Goal: Task Accomplishment & Management: Manage account settings

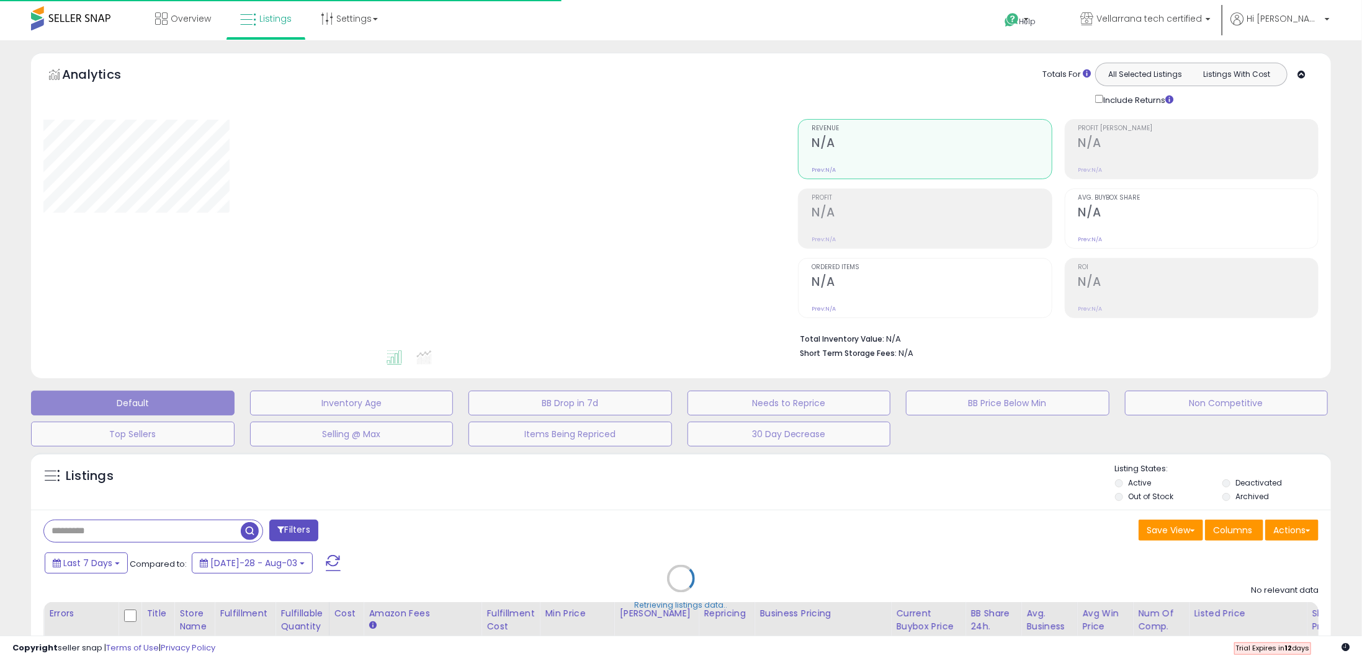
type input "**********"
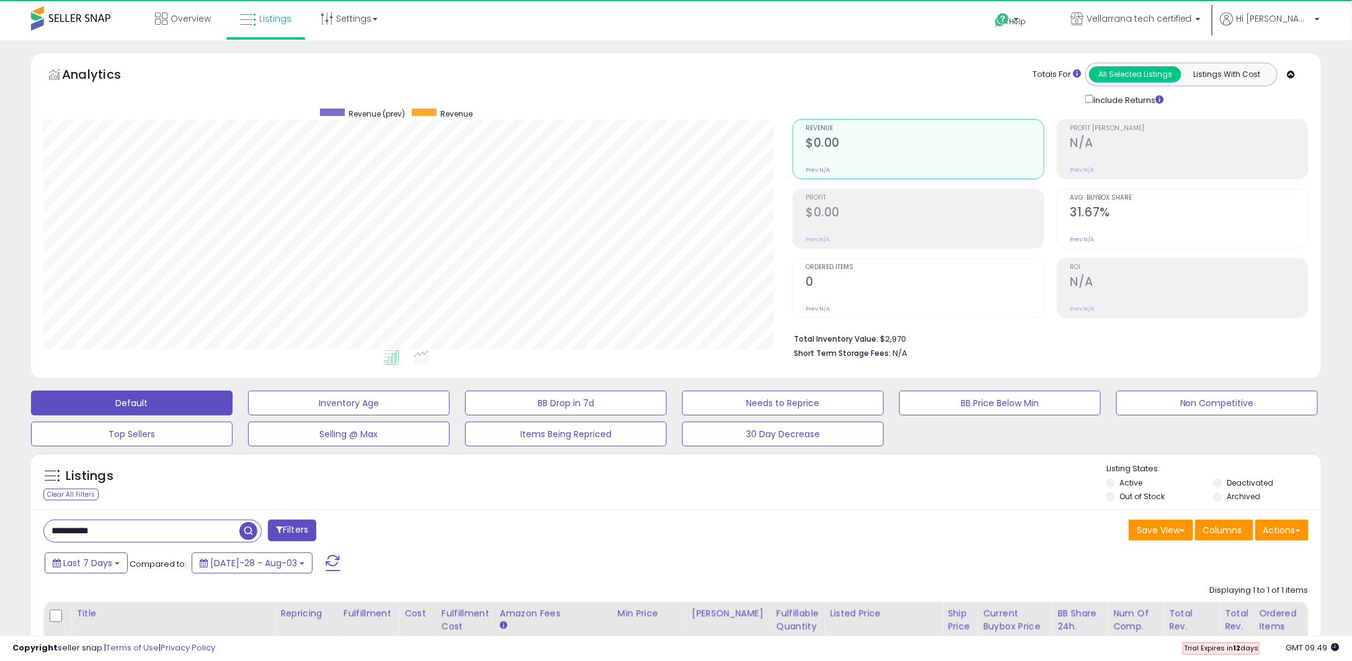
scroll to position [254, 749]
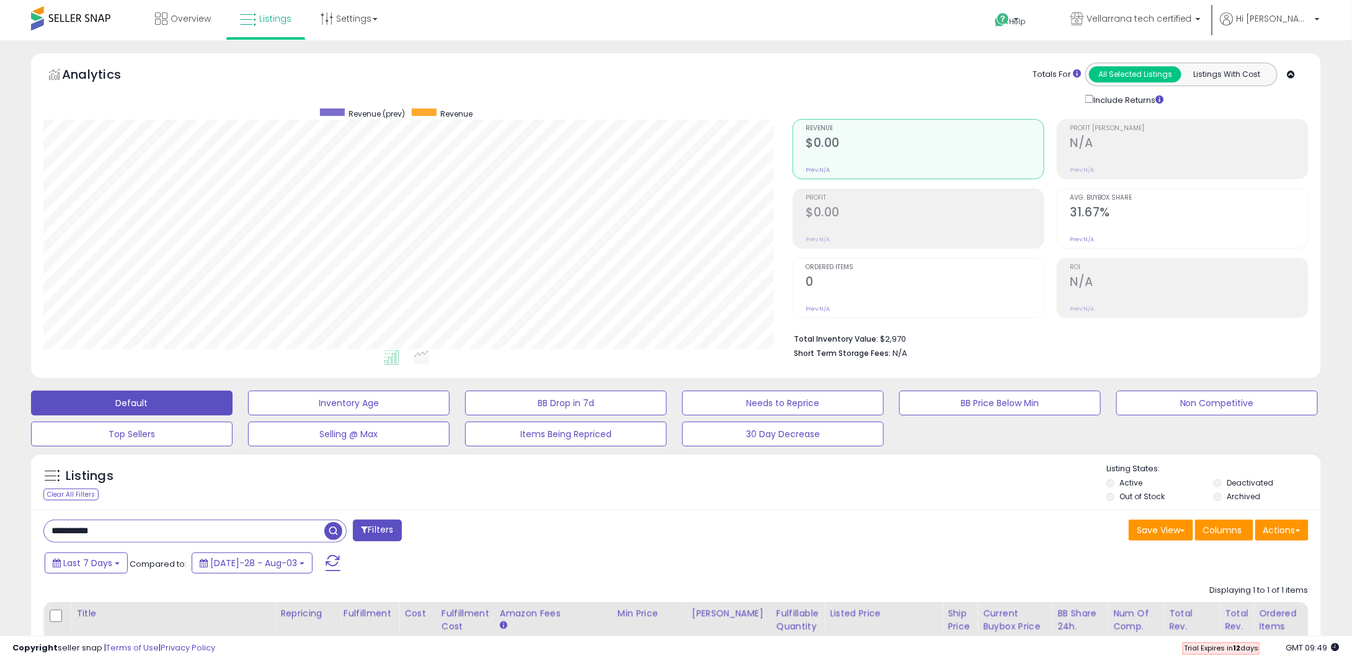
click at [188, 525] on input "**********" at bounding box center [184, 532] width 280 height 22
click at [188, 525] on input "**********" at bounding box center [204, 532] width 320 height 22
click at [269, 27] on link "Listings" at bounding box center [266, 18] width 70 height 37
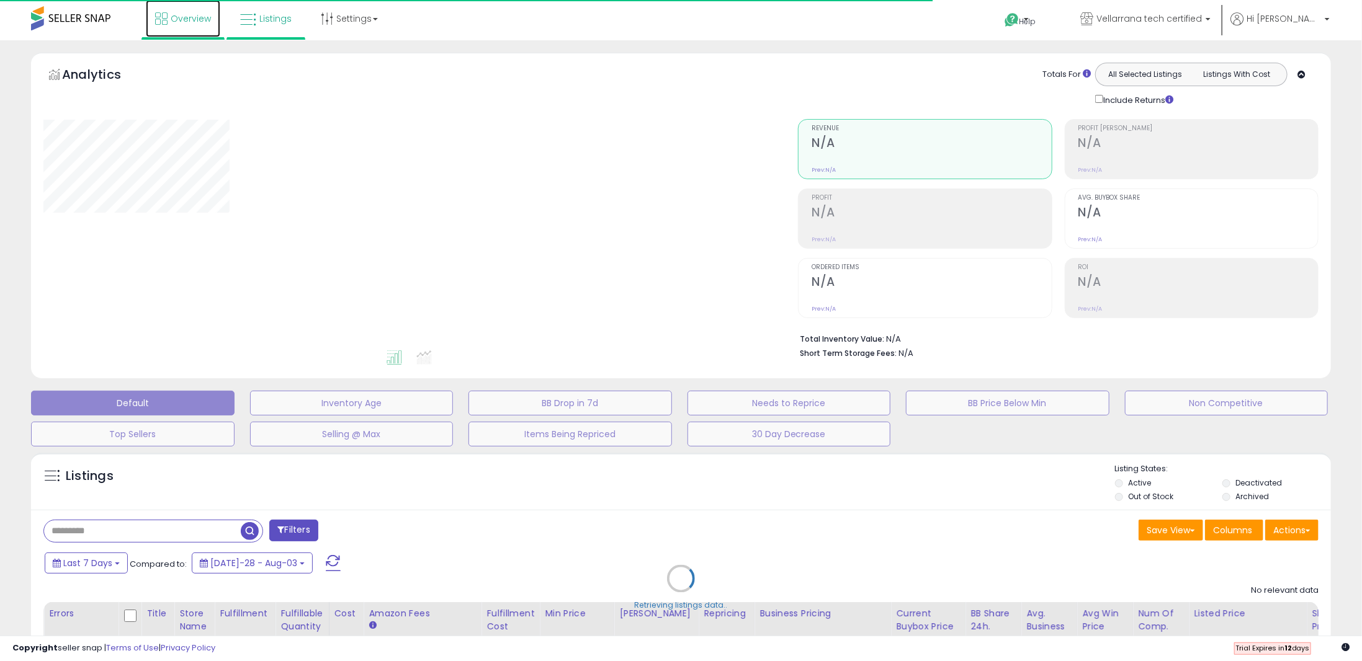
click at [174, 22] on span "Overview" at bounding box center [191, 18] width 40 height 12
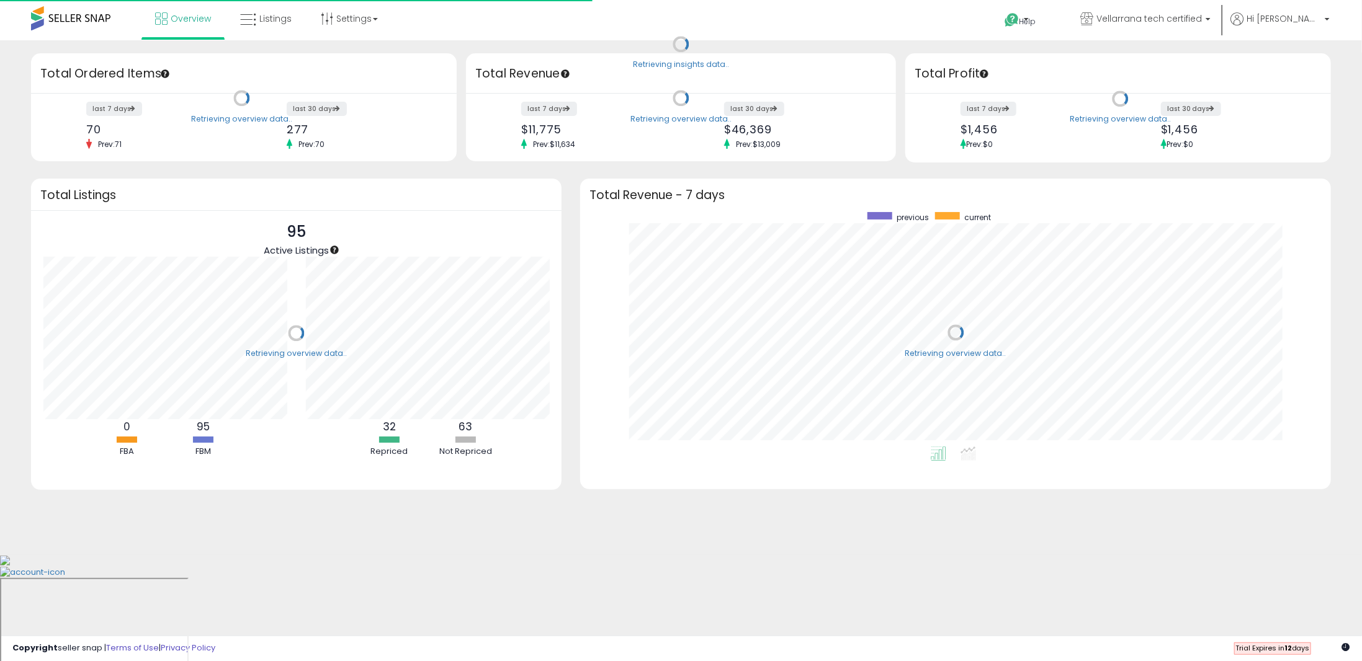
scroll to position [234, 725]
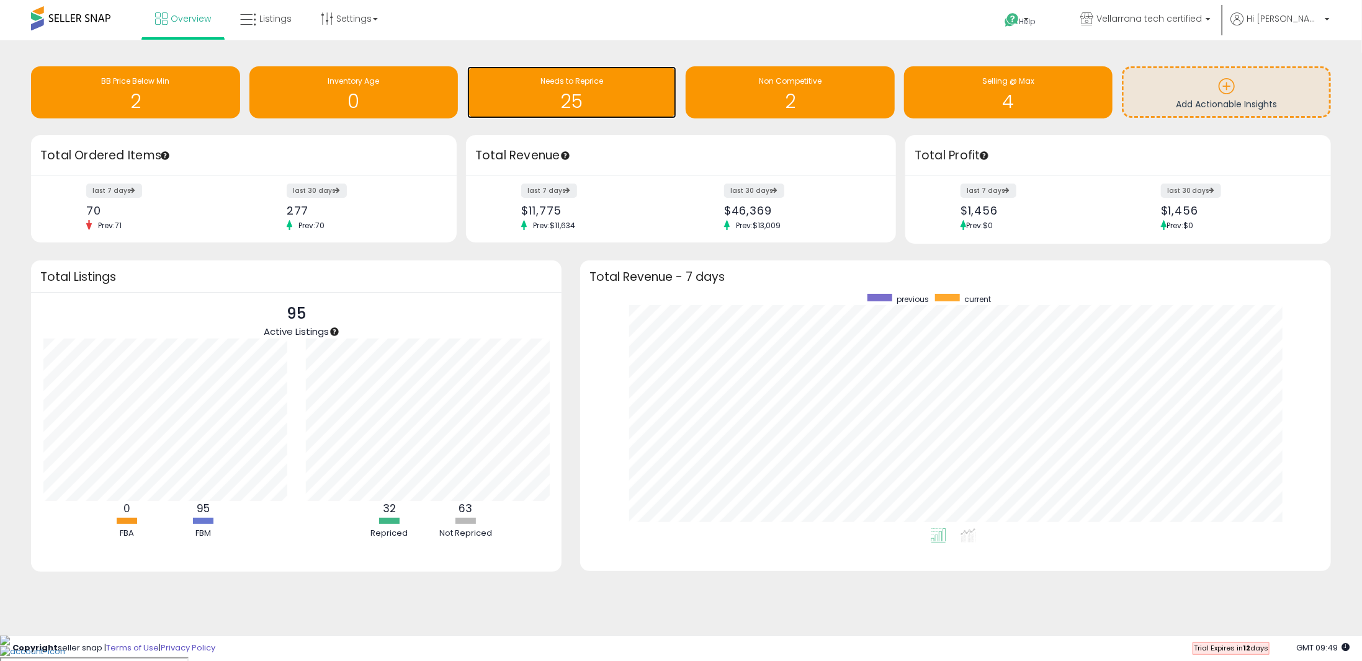
click at [622, 102] on h1 "25" at bounding box center [571, 101] width 197 height 20
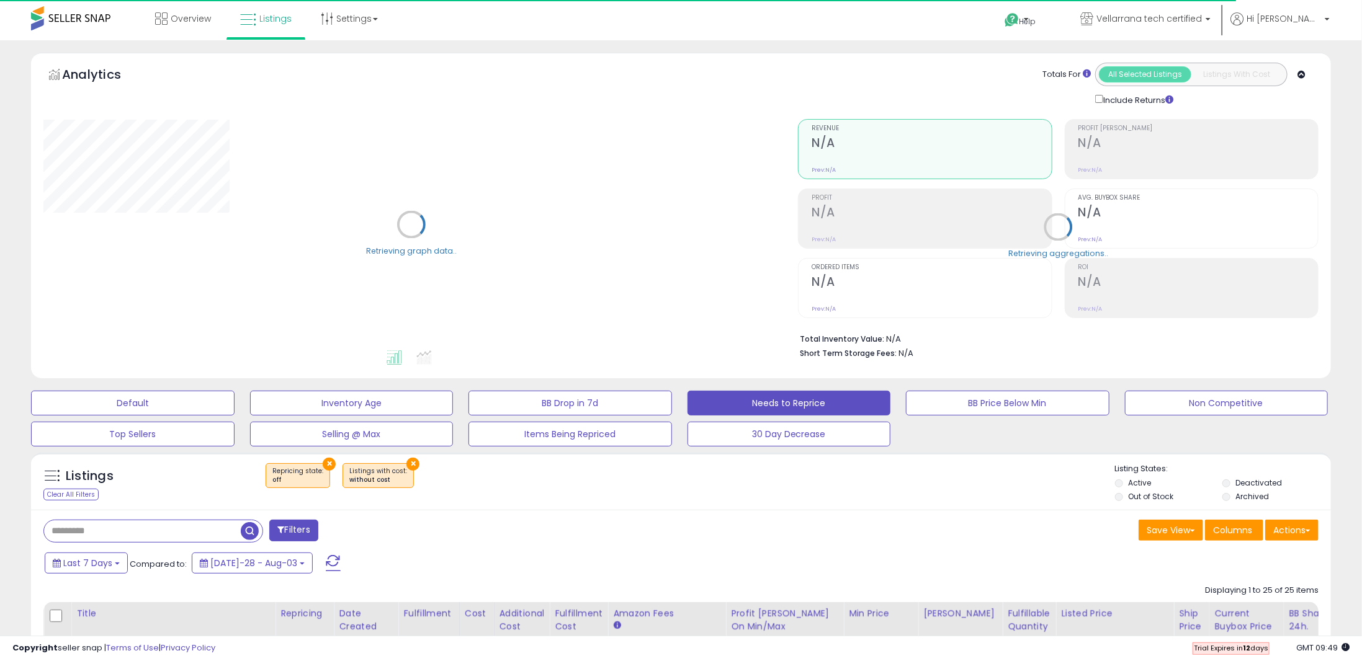
select select "**"
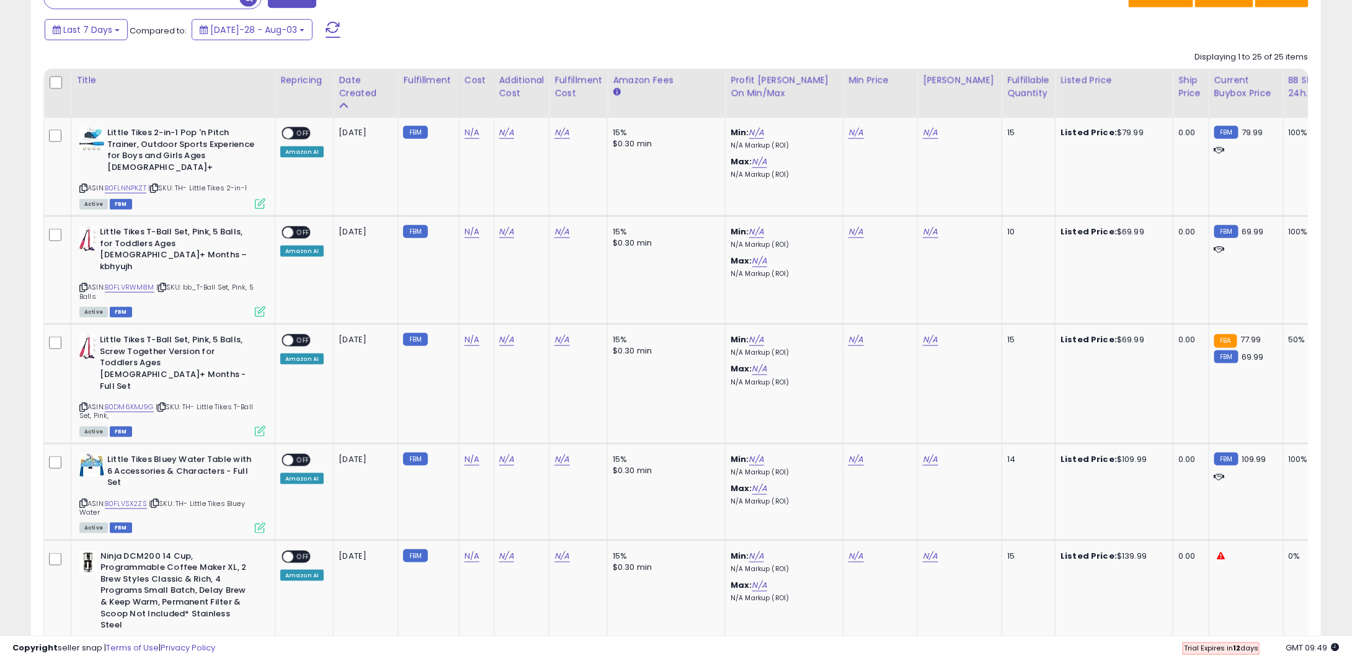
scroll to position [539, 0]
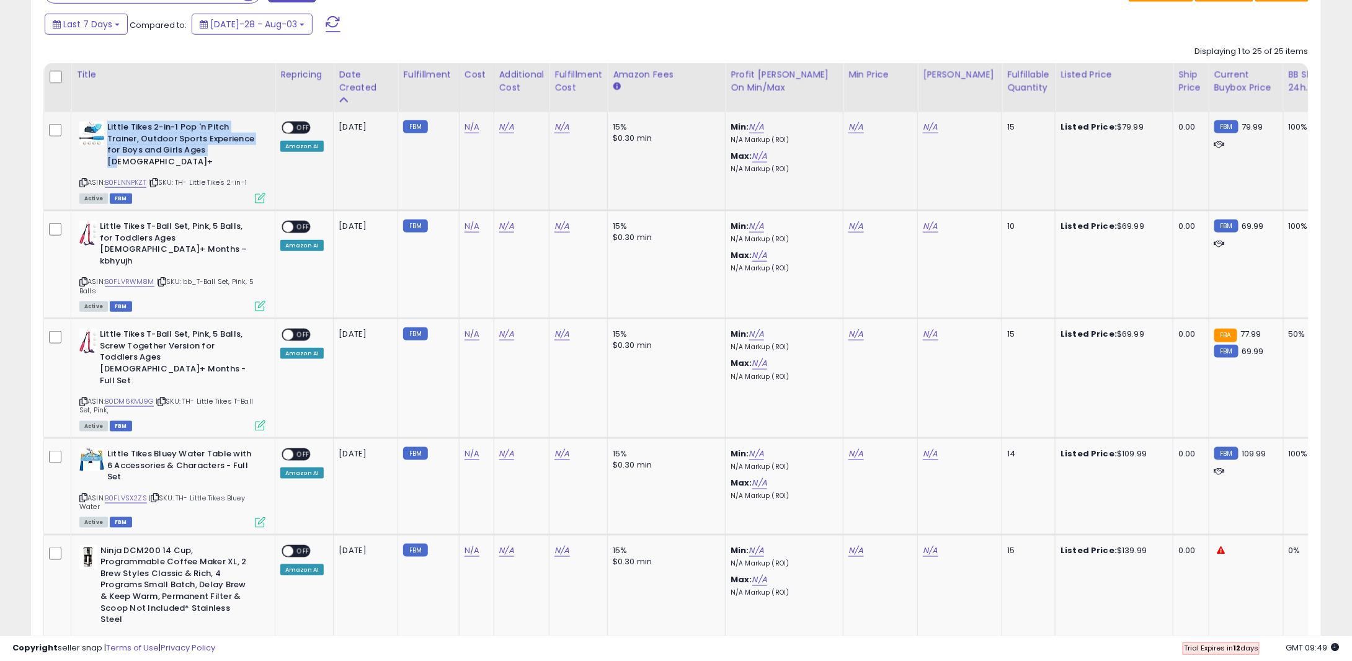
drag, startPoint x: 107, startPoint y: 123, endPoint x: 215, endPoint y: 151, distance: 111.9
click at [215, 151] on b "Little Tikes 2-in-1 Pop 'n Pitch Trainer, Outdoor Sports Experience for Boys an…" at bounding box center [182, 146] width 151 height 49
click at [475, 124] on div "N/A" at bounding box center [475, 127] width 20 height 11
click at [469, 124] on link "N/A" at bounding box center [472, 127] width 15 height 12
type input "*****"
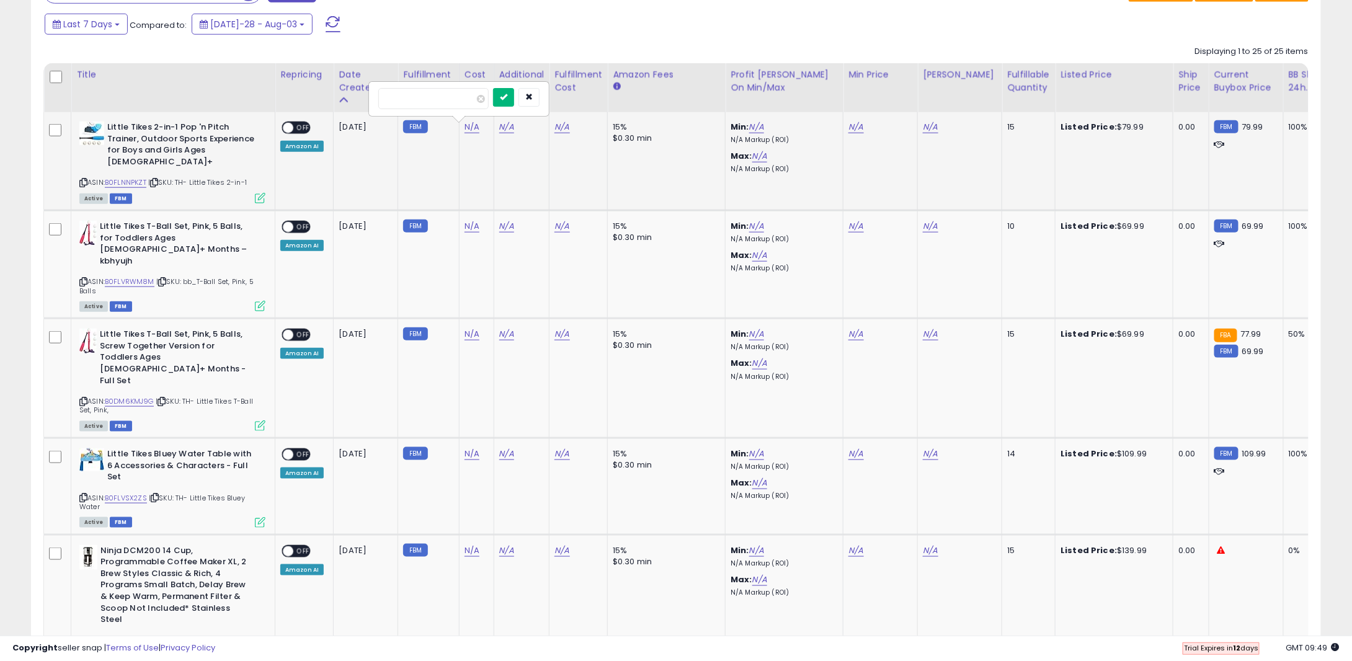
click at [514, 88] on button "submit" at bounding box center [503, 97] width 21 height 19
click at [502, 125] on link "N/A" at bounding box center [509, 127] width 15 height 12
type input "**"
click at [544, 93] on icon "submit" at bounding box center [540, 96] width 7 height 7
click at [128, 221] on b "Little Tikes T-Ball Set, Pink, 5 Balls, for Toddlers Ages [DEMOGRAPHIC_DATA]+ M…" at bounding box center [175, 245] width 151 height 49
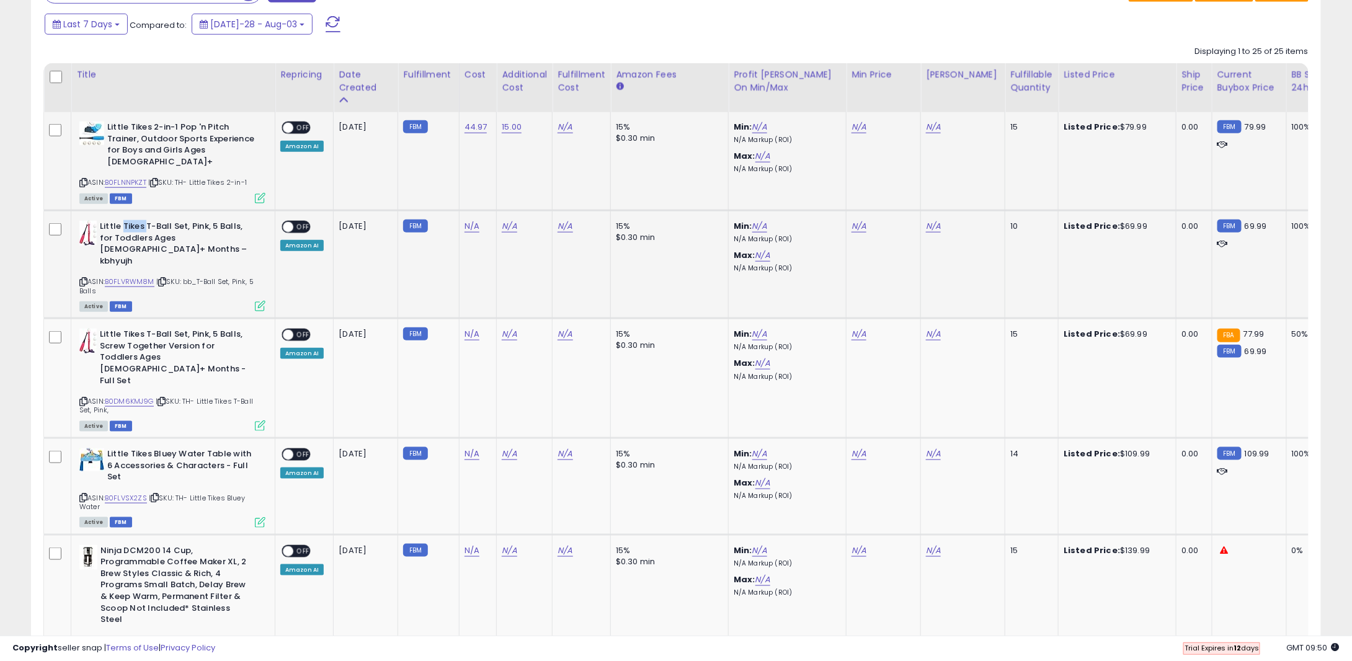
click at [128, 221] on b "Little Tikes T-Ball Set, Pink, 5 Balls, for Toddlers Ages [DEMOGRAPHIC_DATA]+ M…" at bounding box center [175, 245] width 151 height 49
drag, startPoint x: 128, startPoint y: 208, endPoint x: 119, endPoint y: 228, distance: 21.9
click at [119, 228] on b "Little Tikes T-Ball Set, Pink, 5 Balls, for Toddlers Ages [DEMOGRAPHIC_DATA]+ M…" at bounding box center [175, 245] width 151 height 49
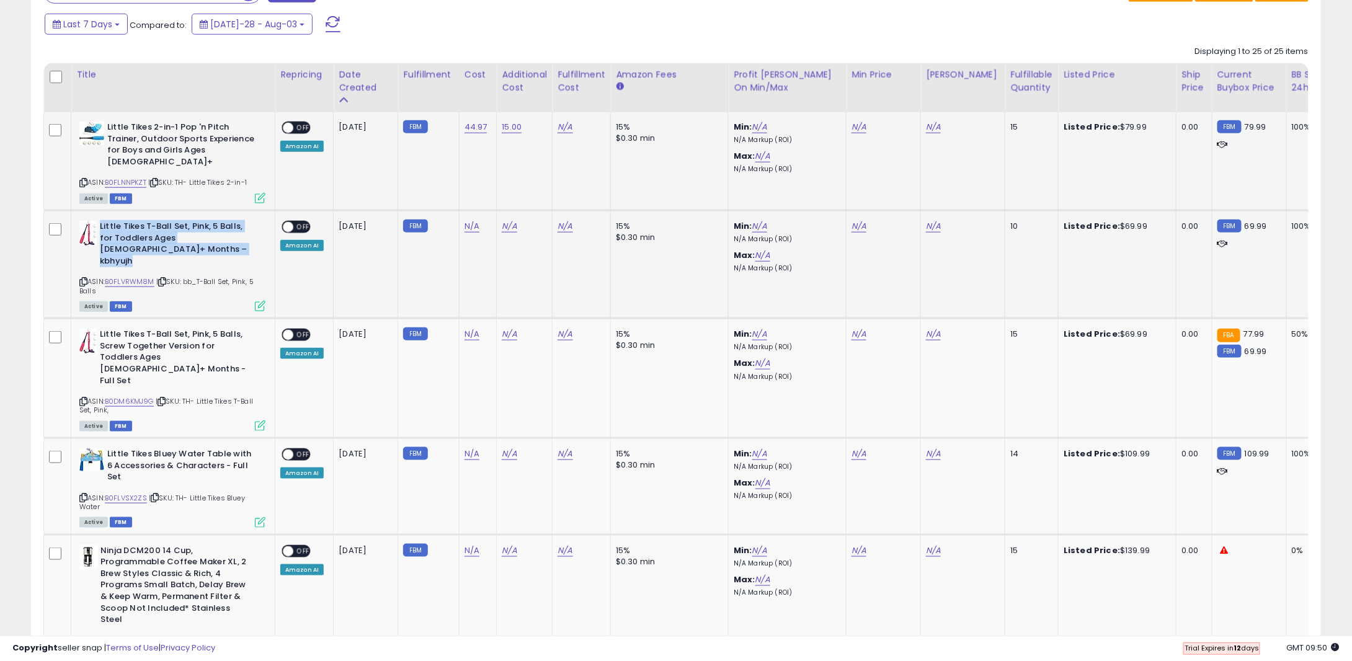
click at [119, 228] on b "Little Tikes T-Ball Set, Pink, 5 Balls, for Toddlers Ages [DEMOGRAPHIC_DATA]+ M…" at bounding box center [175, 245] width 151 height 49
click at [509, 220] on link "N/A" at bounding box center [509, 226] width 15 height 12
type input "*"
click at [562, 81] on div "Fulfillment Cost" at bounding box center [582, 81] width 48 height 26
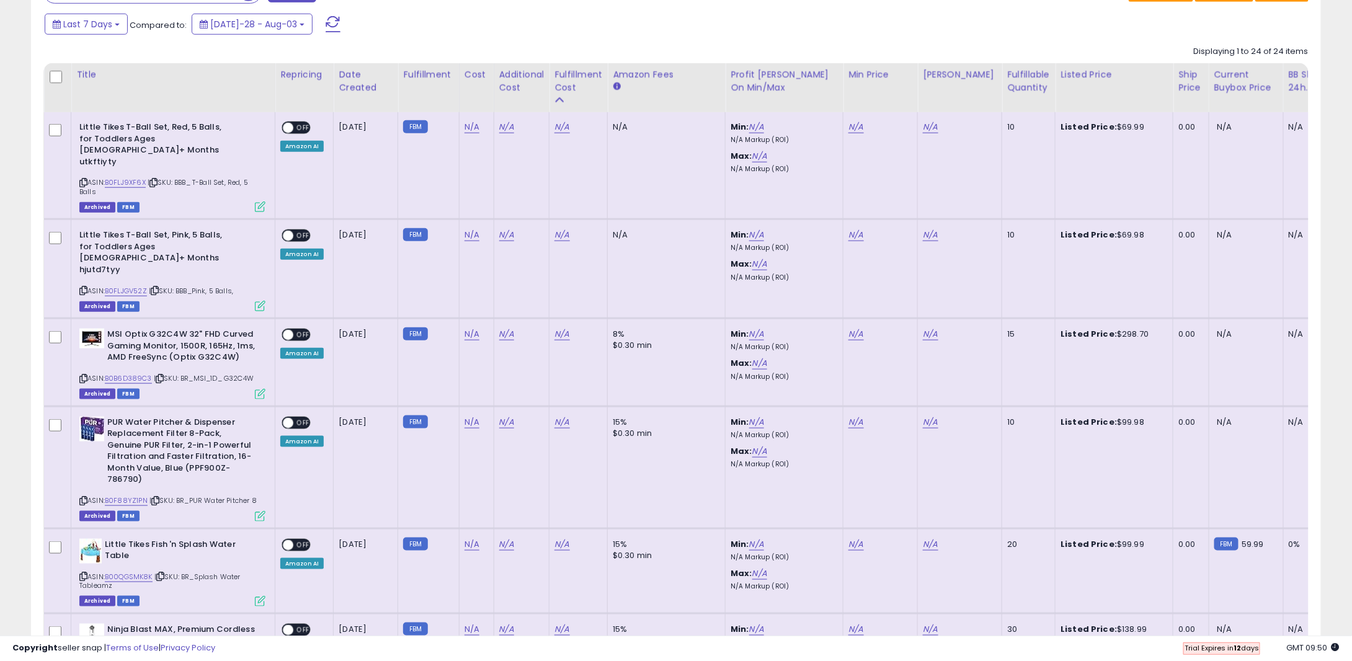
scroll to position [0, 0]
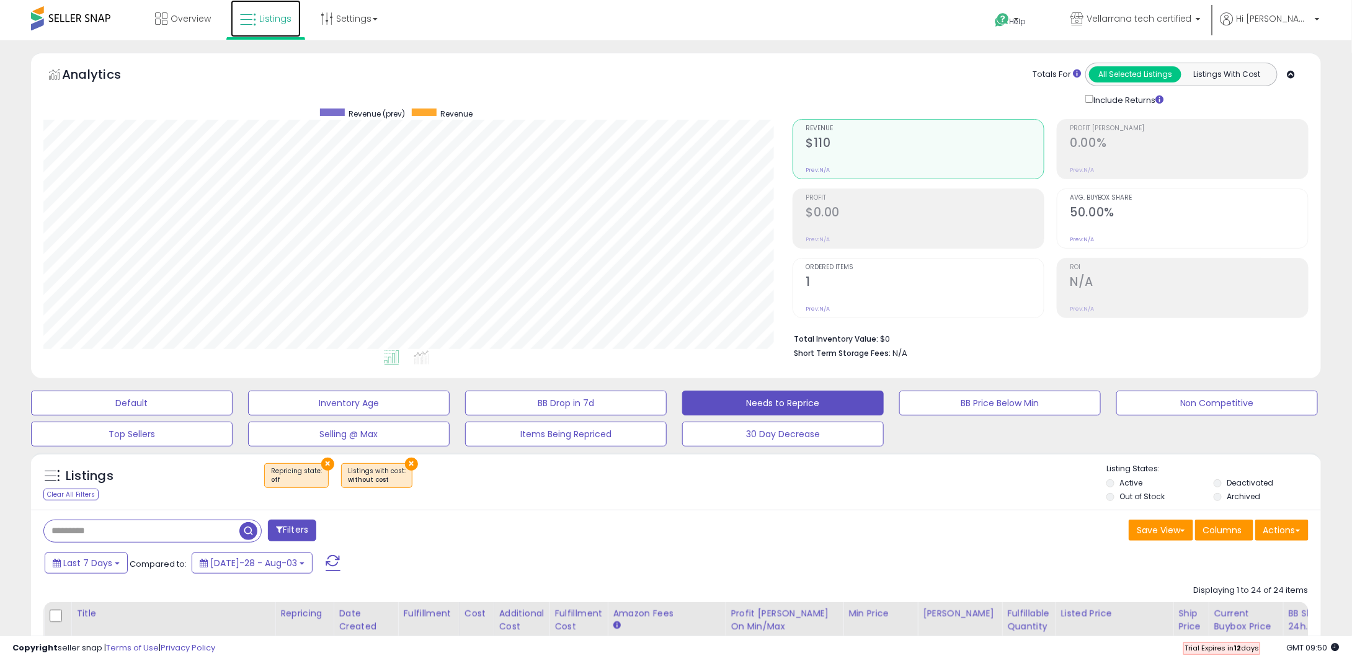
click at [283, 19] on span "Listings" at bounding box center [275, 18] width 32 height 12
click at [184, 17] on span "Overview" at bounding box center [191, 18] width 40 height 12
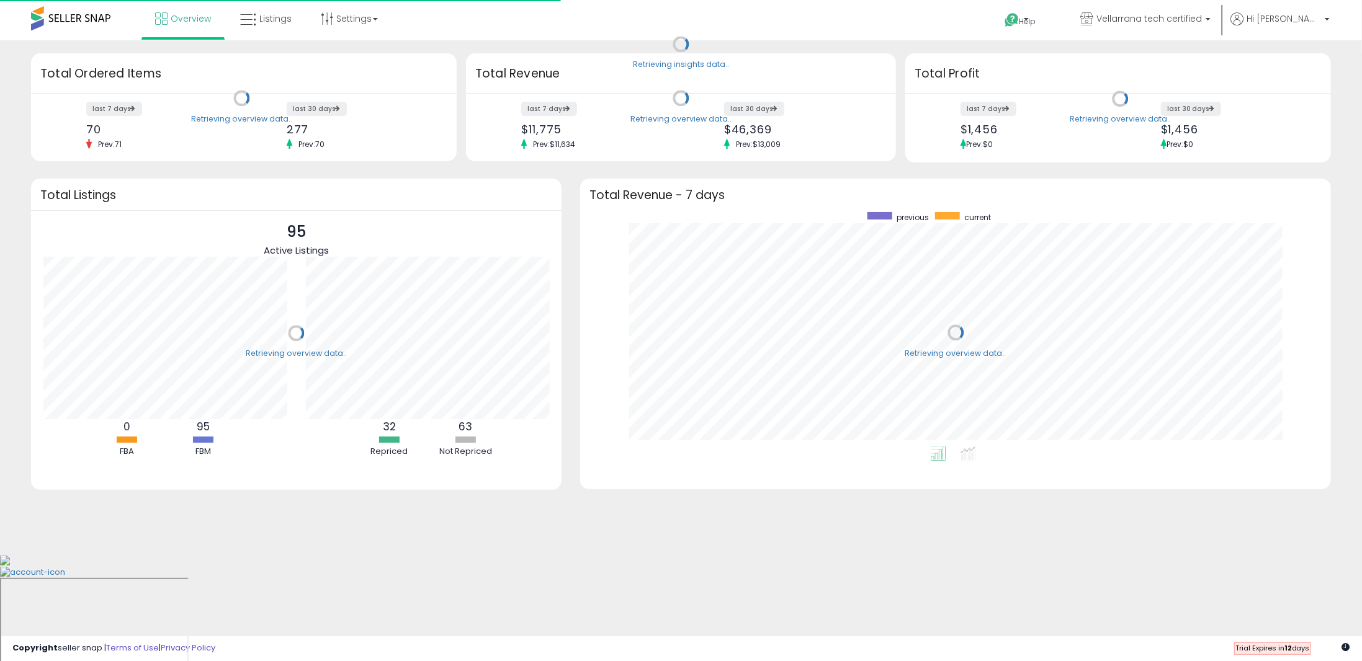
scroll to position [234, 725]
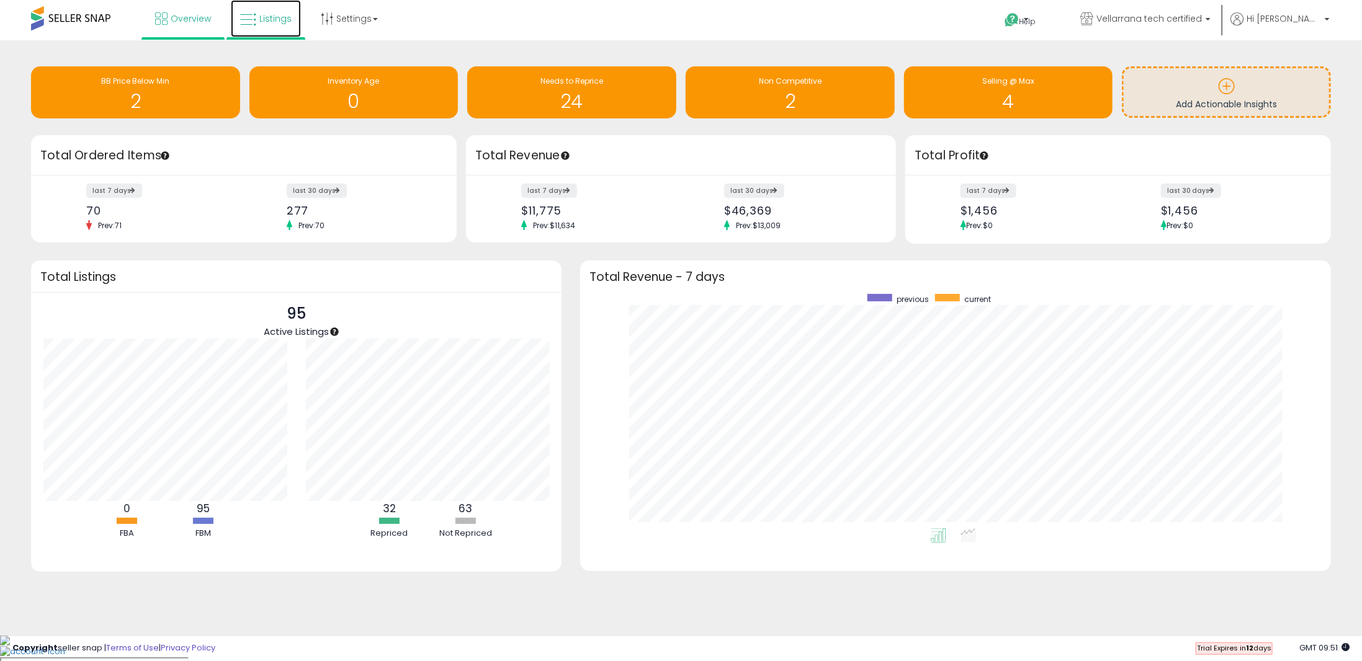
click at [247, 17] on icon at bounding box center [248, 20] width 16 height 16
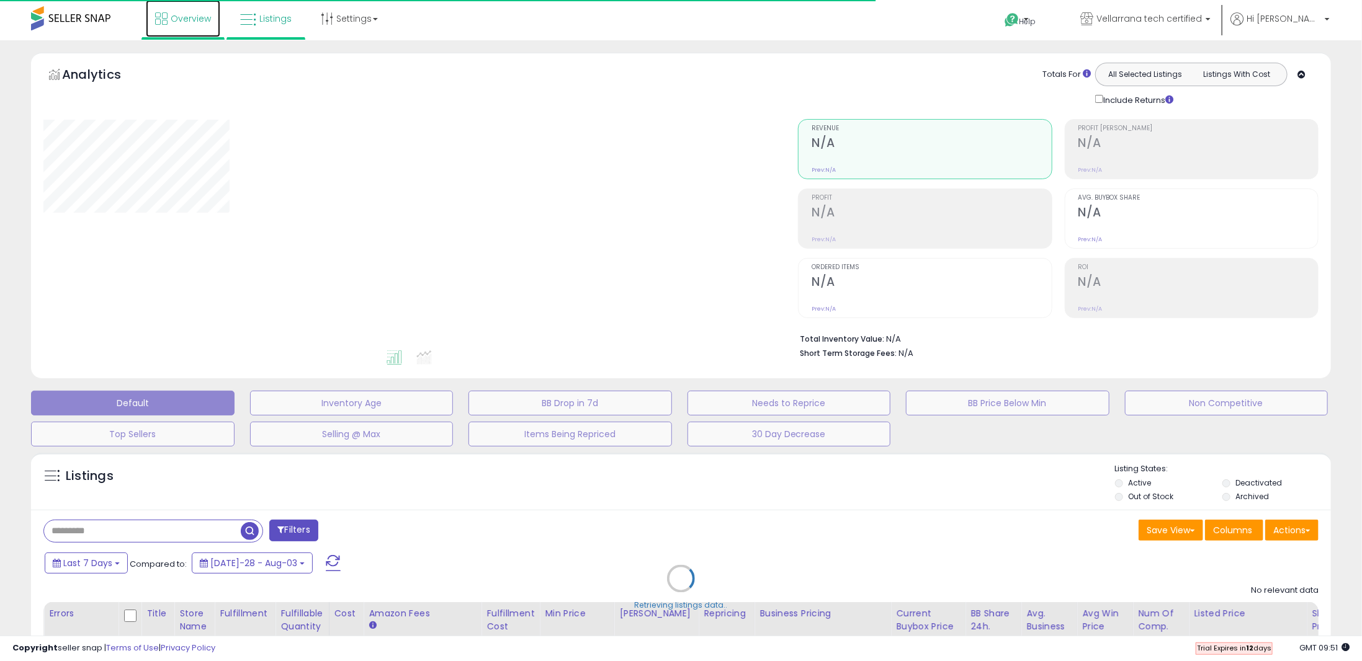
click at [184, 24] on span "Overview" at bounding box center [191, 18] width 40 height 12
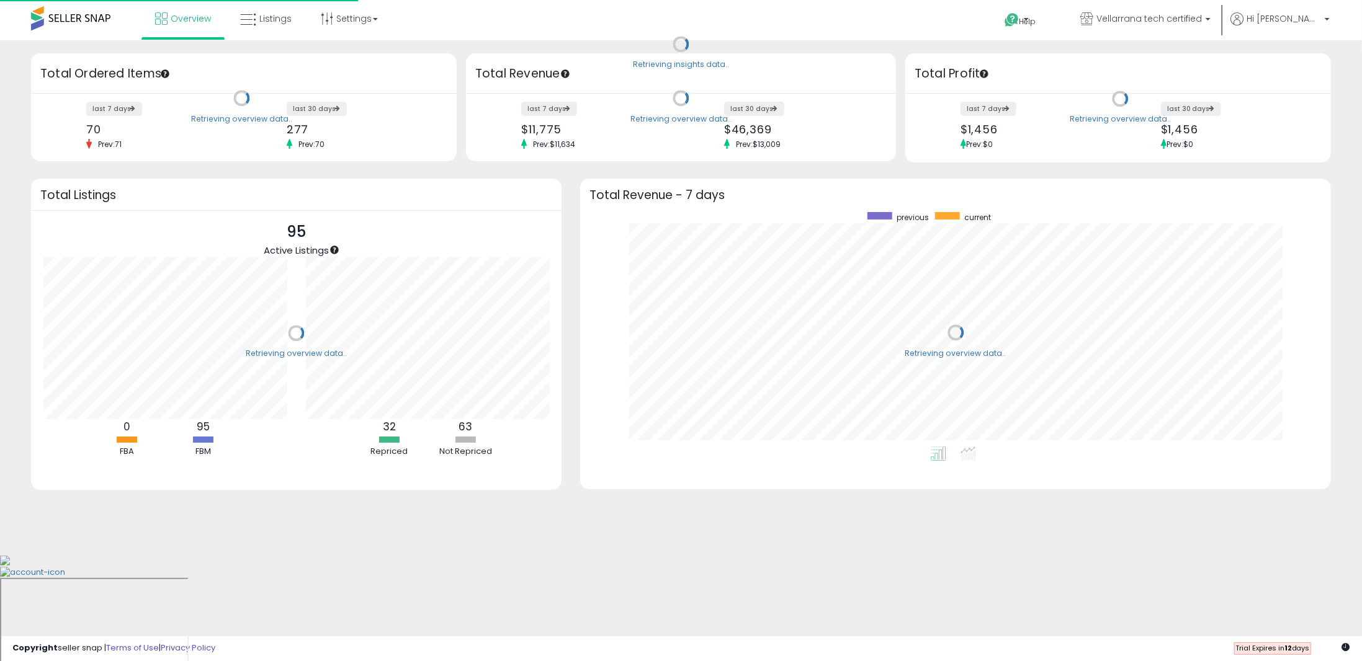
scroll to position [234, 725]
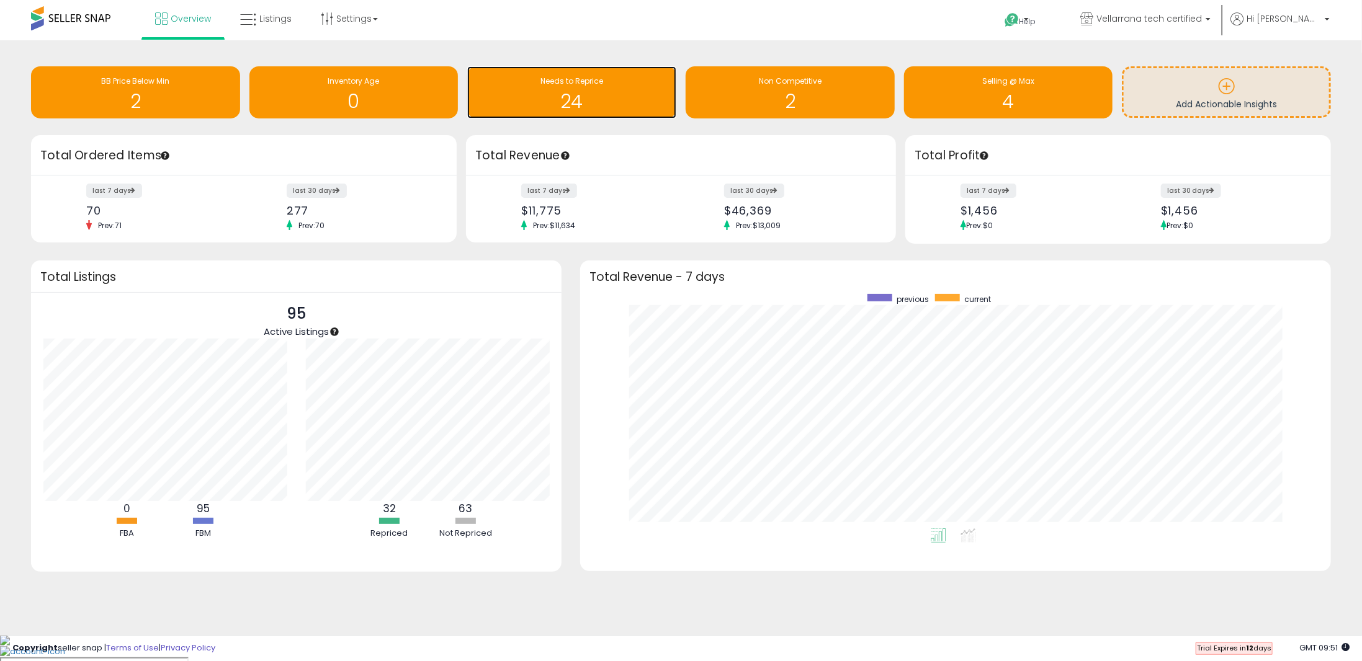
click at [534, 87] on div "24" at bounding box center [571, 94] width 197 height 36
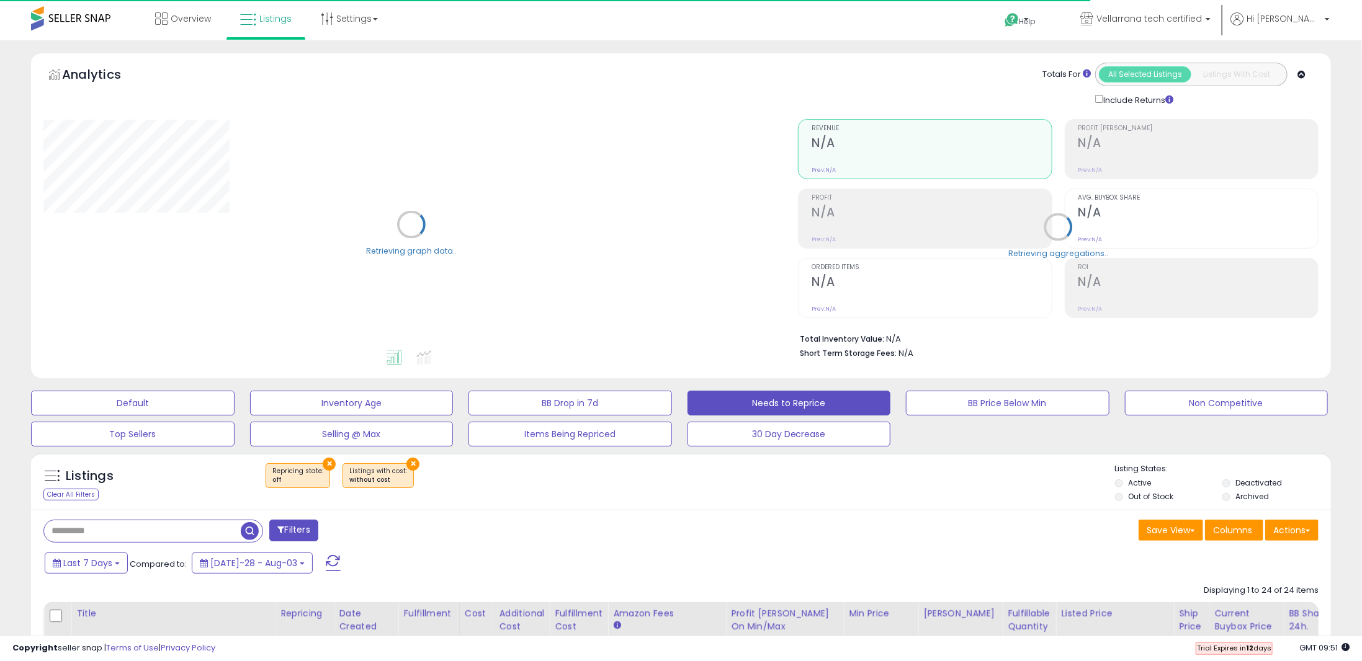
select select "**"
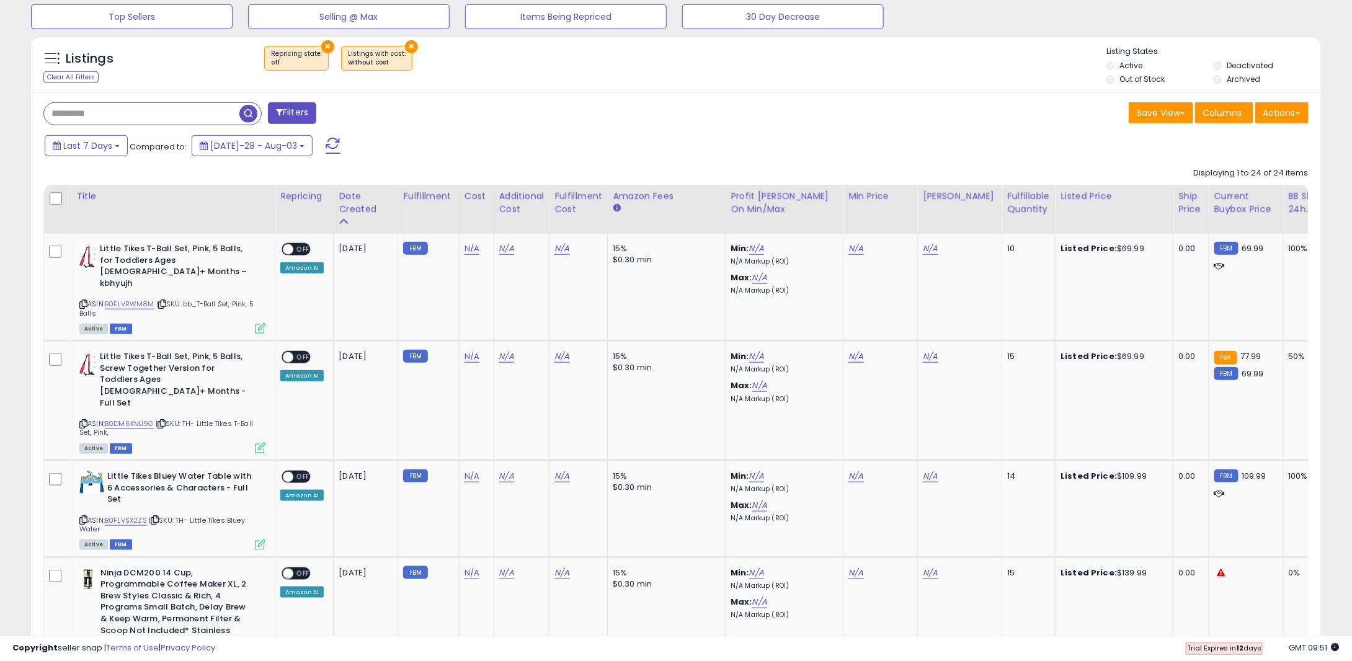
scroll to position [449, 0]
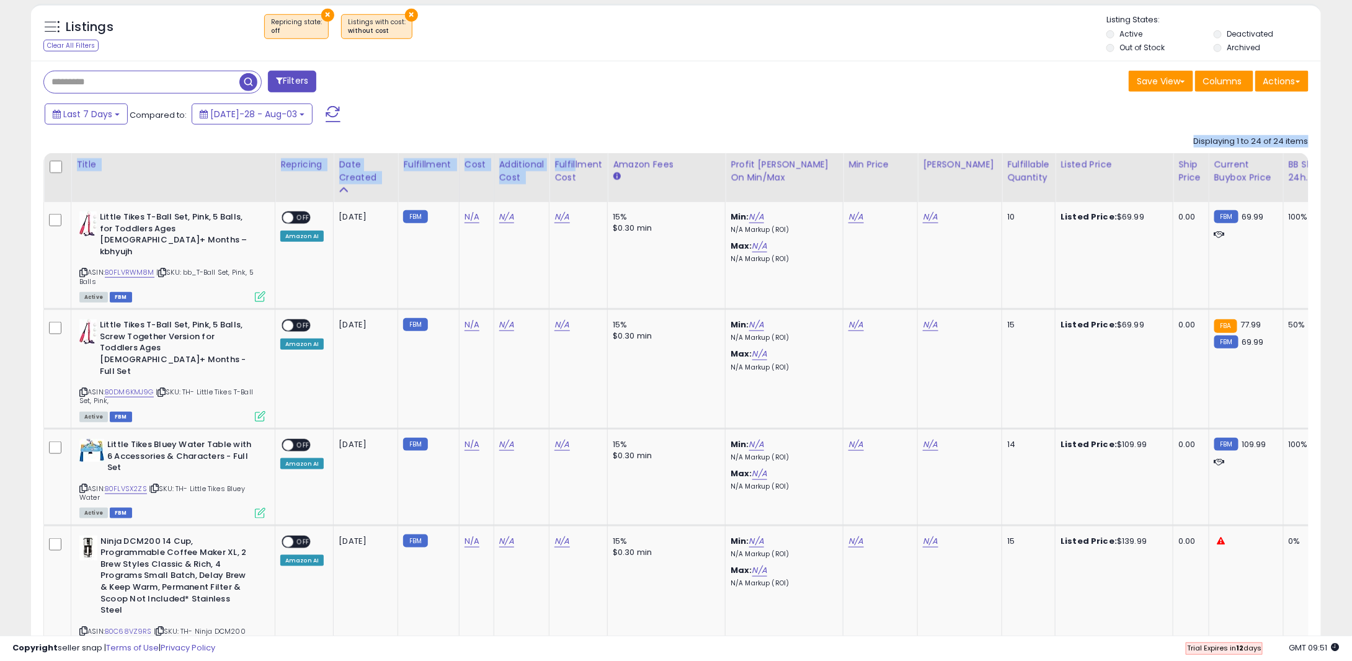
drag, startPoint x: 570, startPoint y: 167, endPoint x: 601, endPoint y: 125, distance: 51.5
click at [601, 125] on div "Last 7 Days Compared to: Jul-28 - Aug-03" at bounding box center [516, 116] width 949 height 28
drag, startPoint x: 576, startPoint y: 194, endPoint x: 583, endPoint y: 105, distance: 89.6
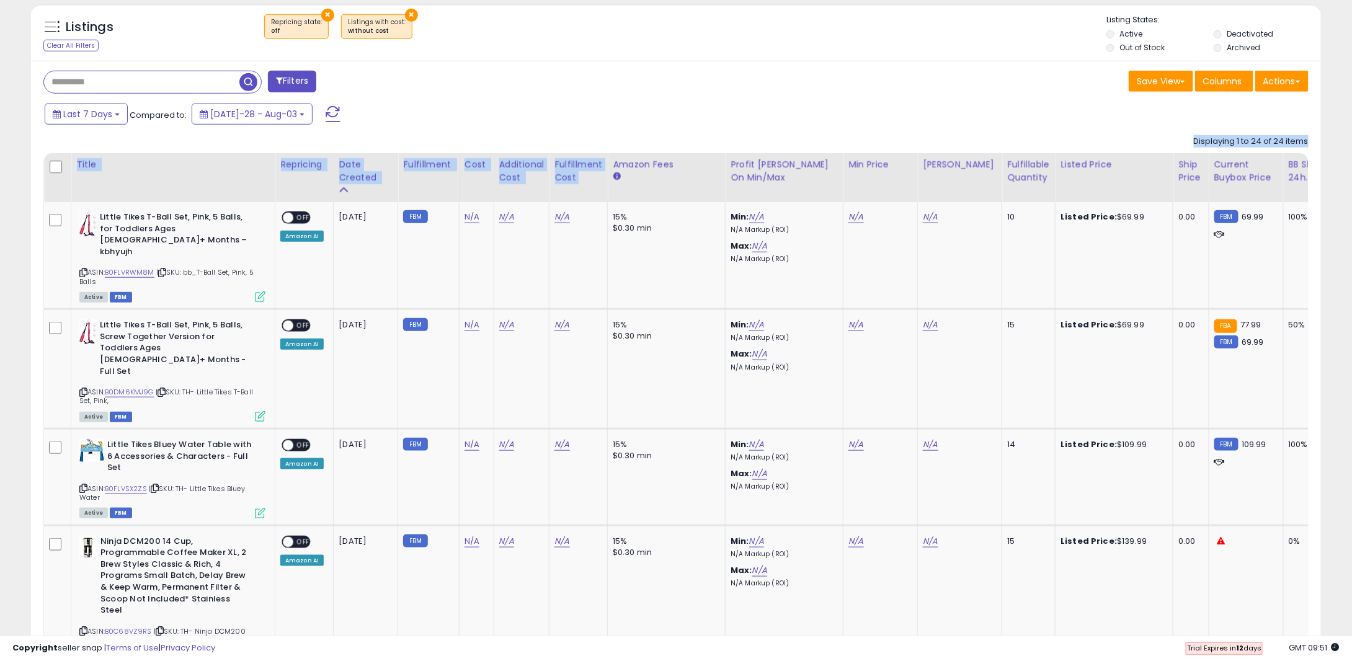
click at [583, 104] on div "Last 7 Days Compared to: Jul-28 - Aug-03" at bounding box center [516, 116] width 949 height 28
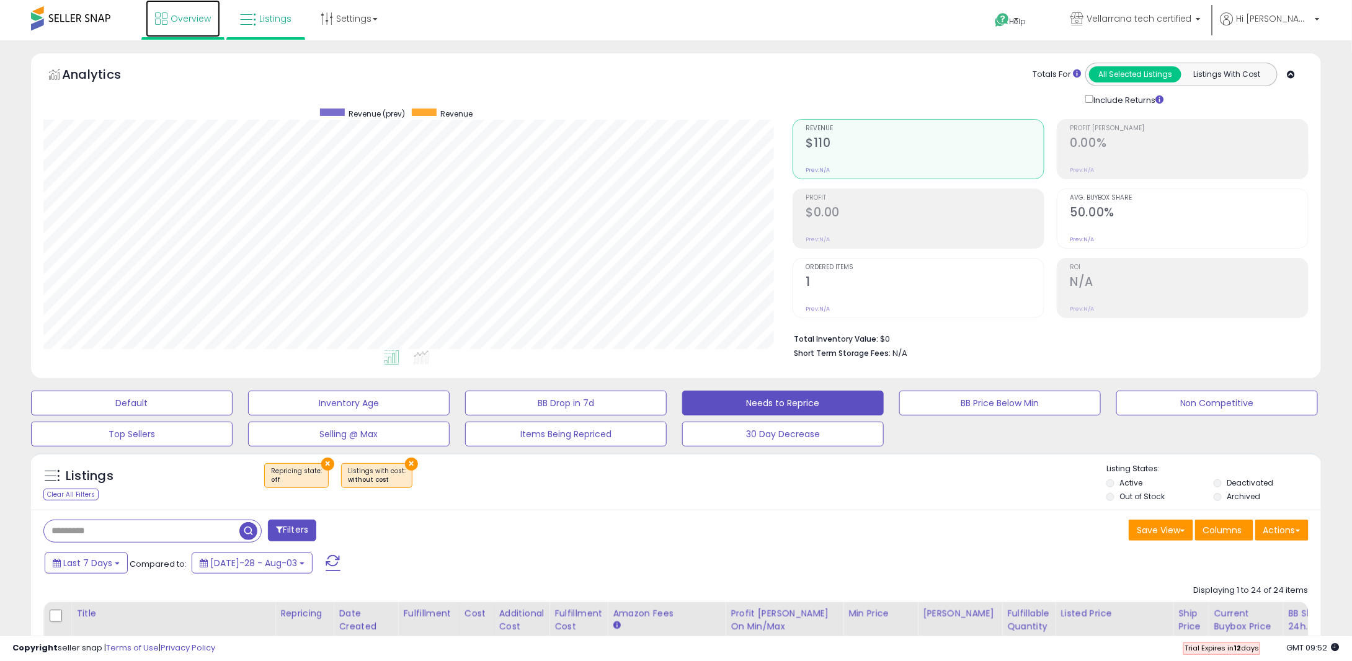
click at [199, 22] on span "Overview" at bounding box center [191, 18] width 40 height 12
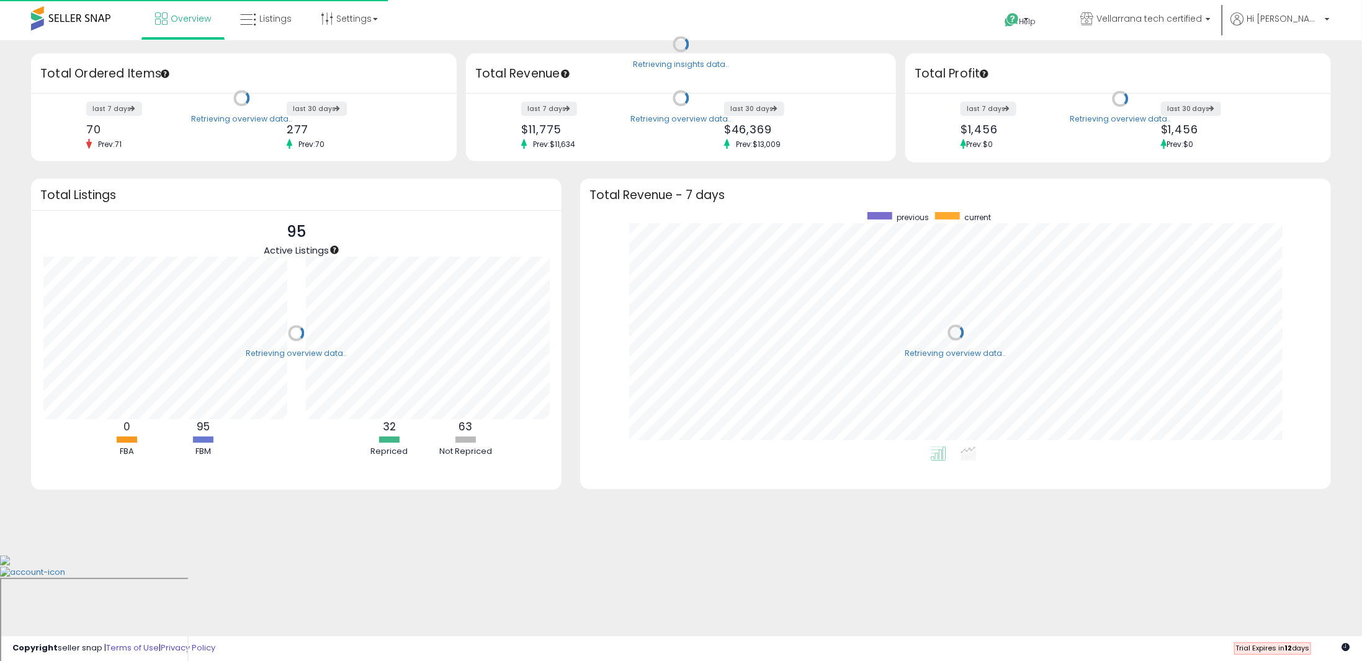
scroll to position [234, 725]
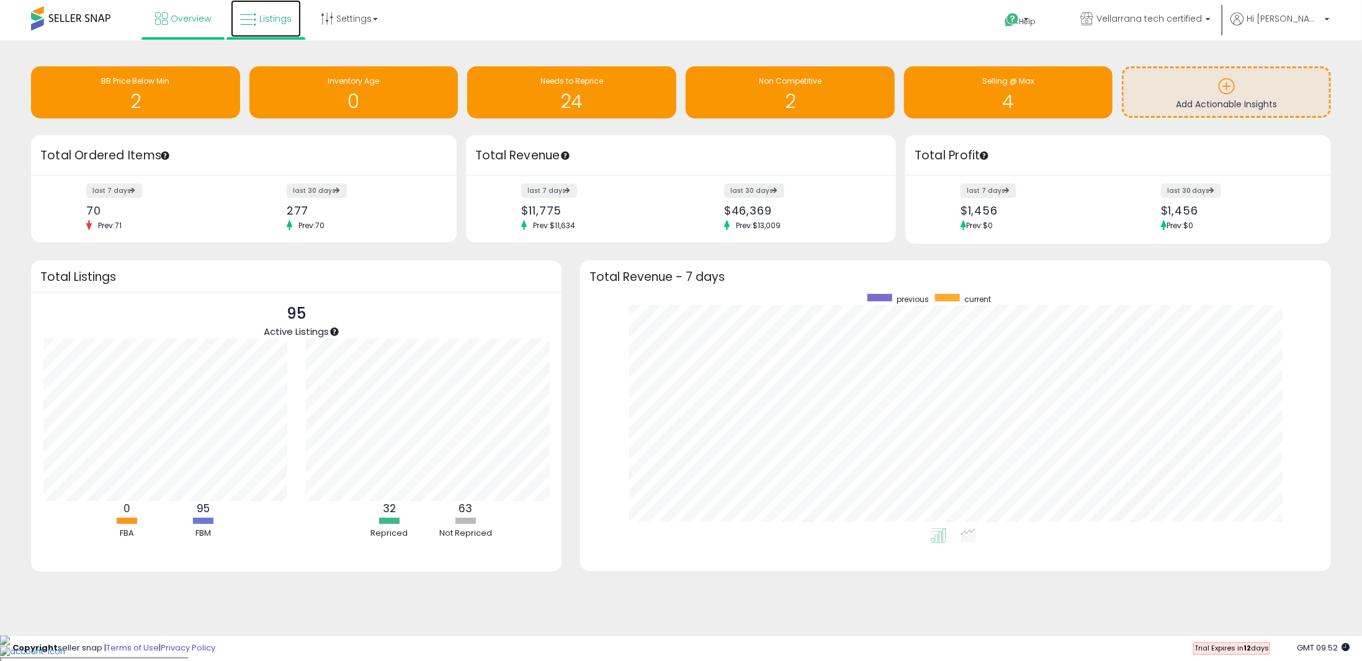
click at [279, 22] on span "Listings" at bounding box center [275, 18] width 32 height 12
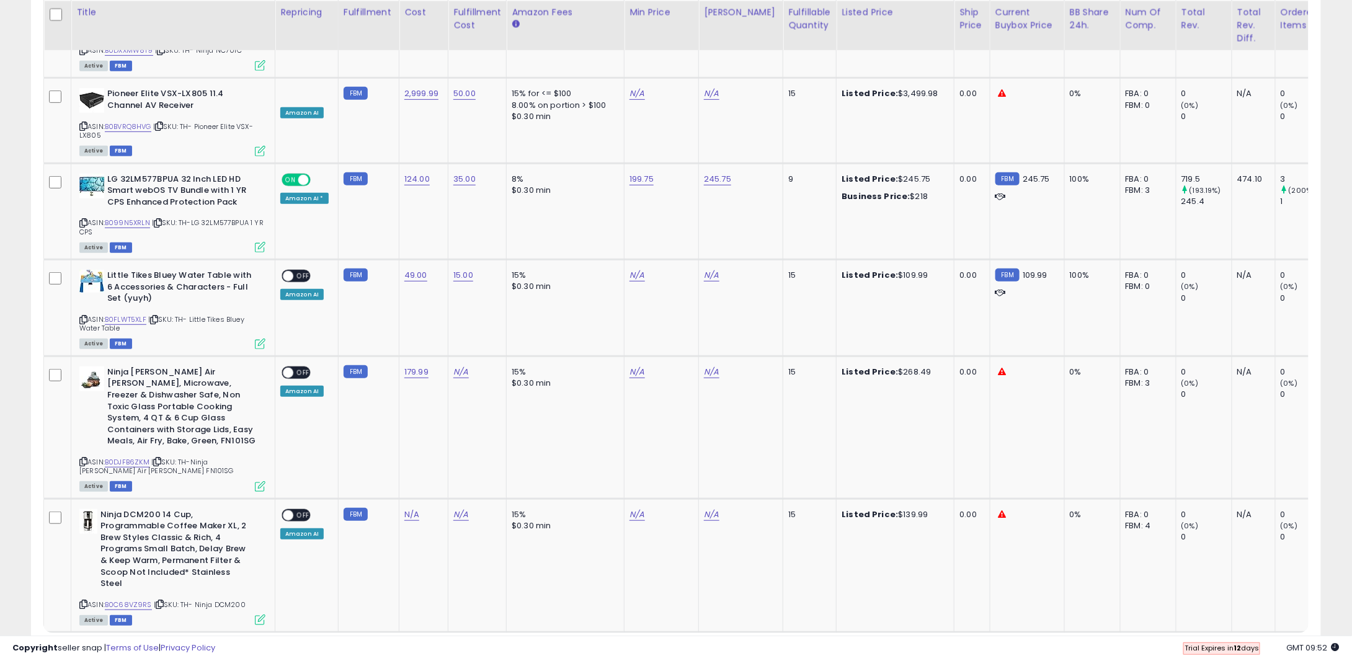
scroll to position [2621, 0]
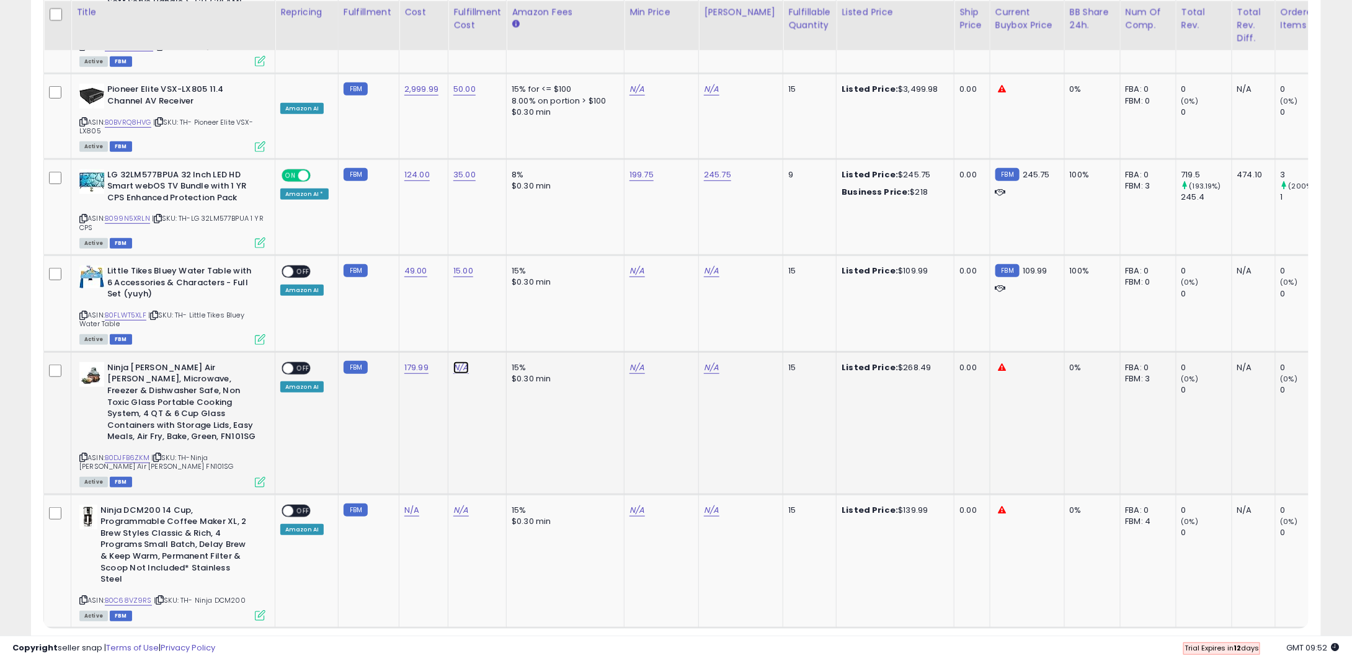
click at [463, 362] on link "N/A" at bounding box center [461, 368] width 15 height 12
type input "**"
click at [503, 270] on button "submit" at bounding box center [491, 277] width 21 height 19
click at [133, 505] on b "Ninja DCM200 14 Cup, Programmable Coffee Maker XL, 2 Brew Styles Classic & Rich…" at bounding box center [176, 547] width 151 height 84
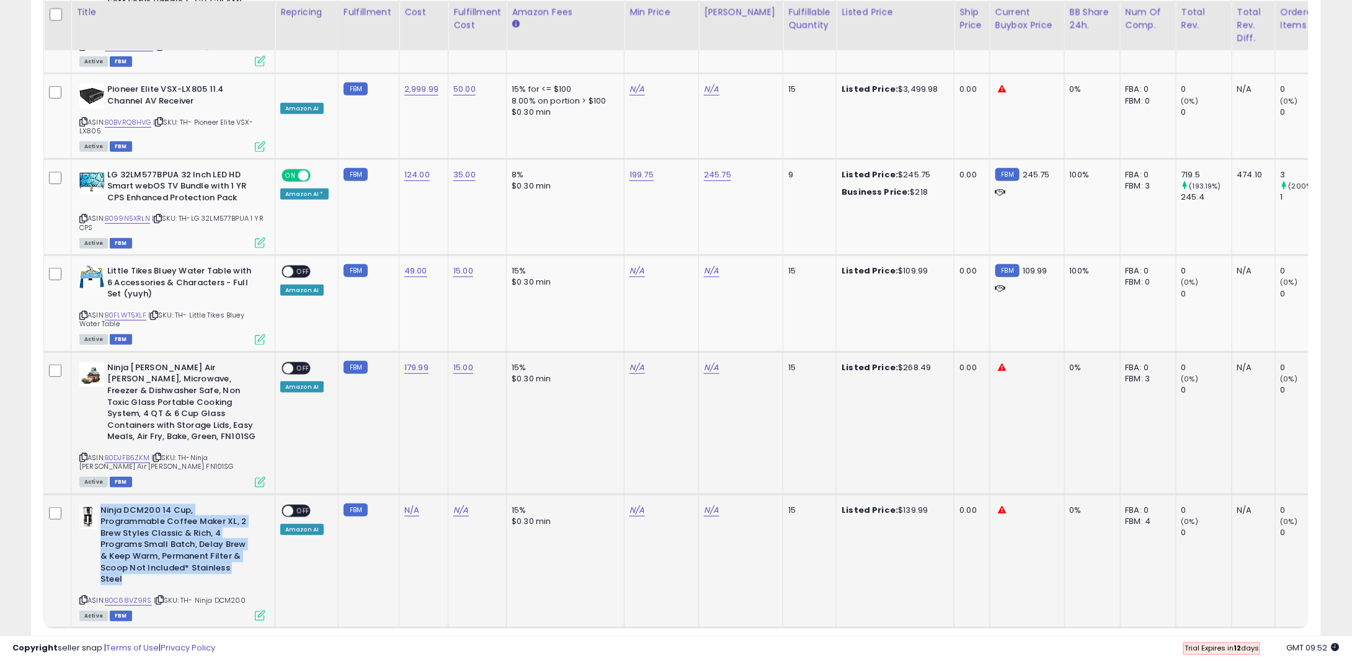
click at [133, 505] on b "Ninja DCM200 14 Cup, Programmable Coffee Maker XL, 2 Brew Styles Classic & Rich…" at bounding box center [176, 547] width 151 height 84
click at [412, 504] on link "N/A" at bounding box center [411, 510] width 15 height 12
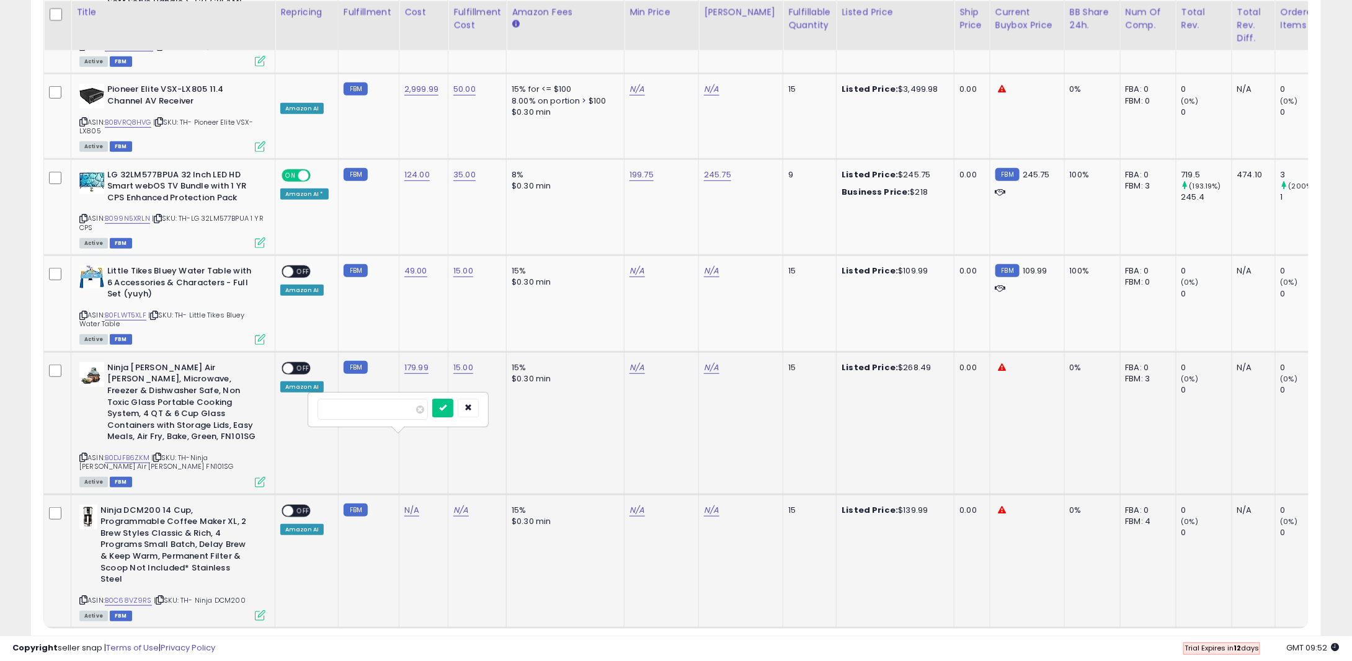
type input "**"
click at [453, 406] on button "submit" at bounding box center [442, 408] width 21 height 19
click at [454, 504] on link "N/A" at bounding box center [461, 510] width 15 height 12
type input "**"
click at [503, 411] on button "submit" at bounding box center [491, 408] width 21 height 19
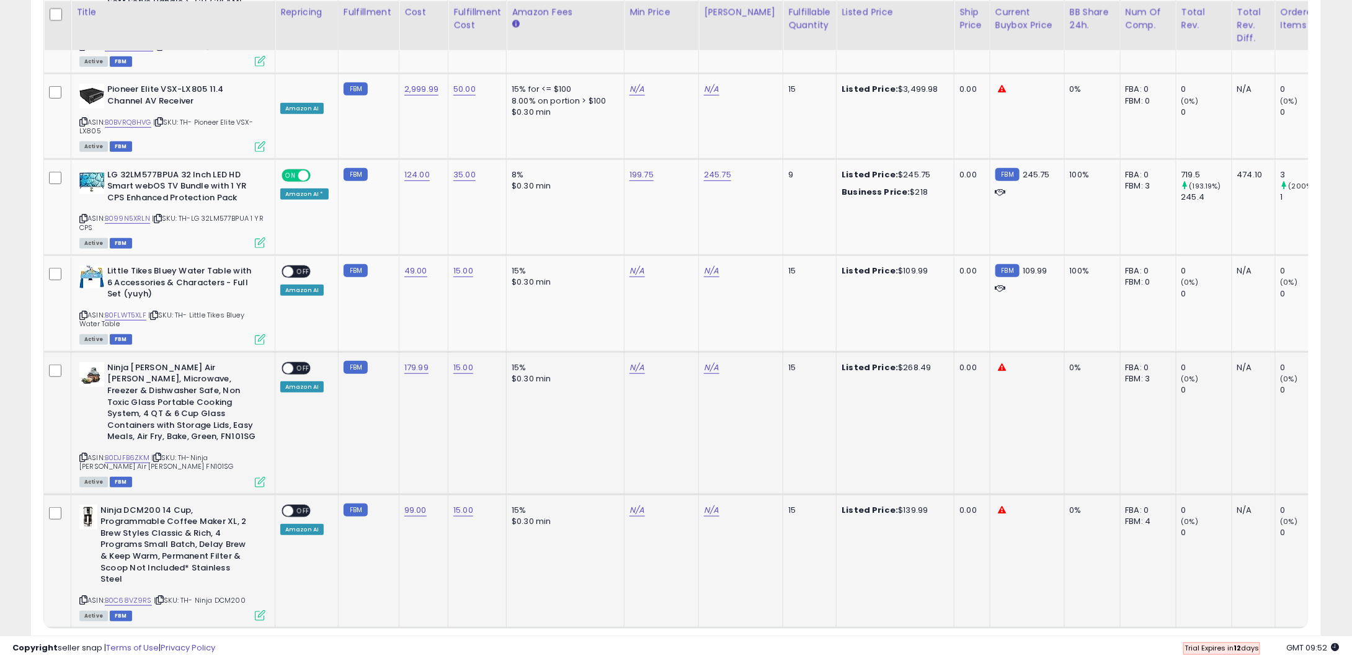
click at [1245, 641] on link "2" at bounding box center [1256, 651] width 22 height 21
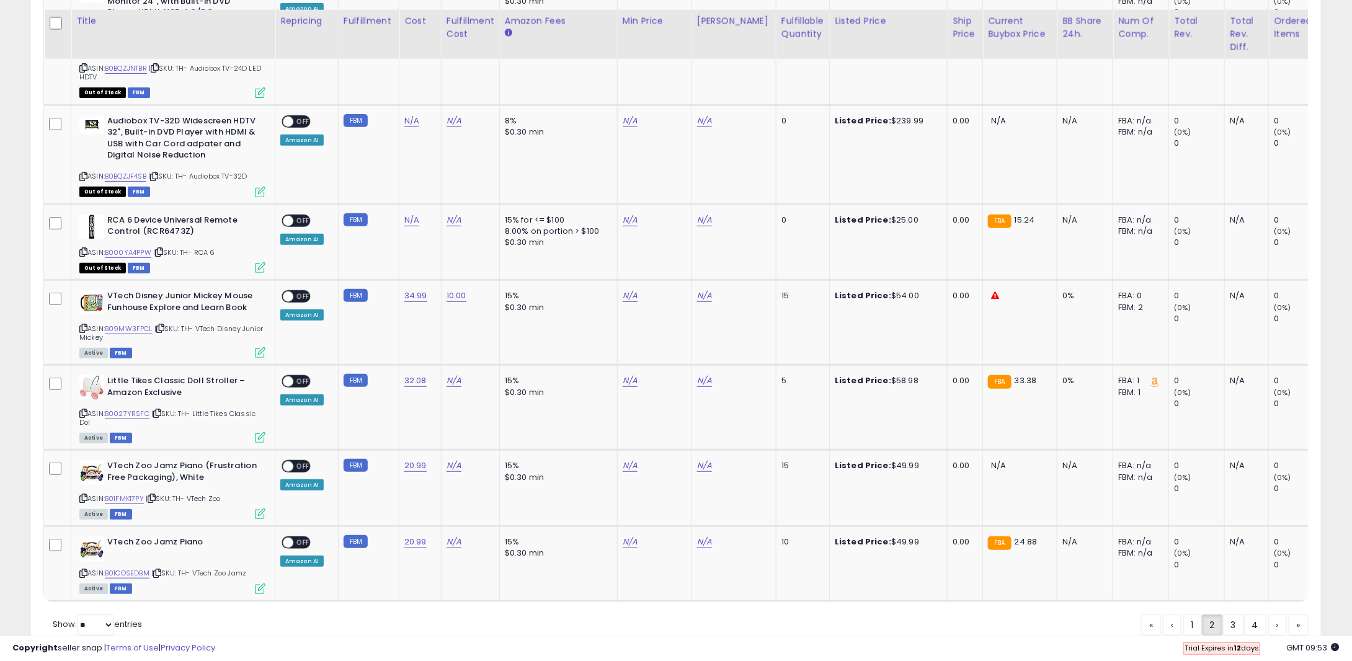
scroll to position [2547, 0]
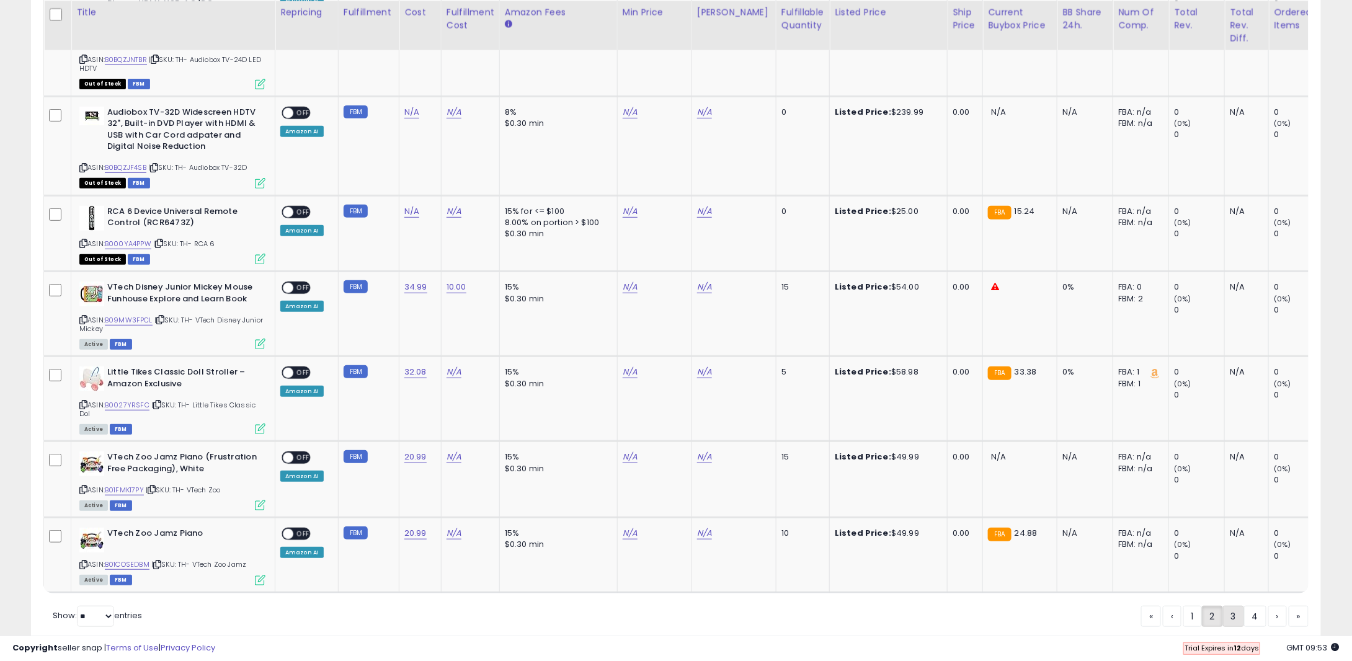
click at [1269, 606] on link "3" at bounding box center [1278, 616] width 19 height 21
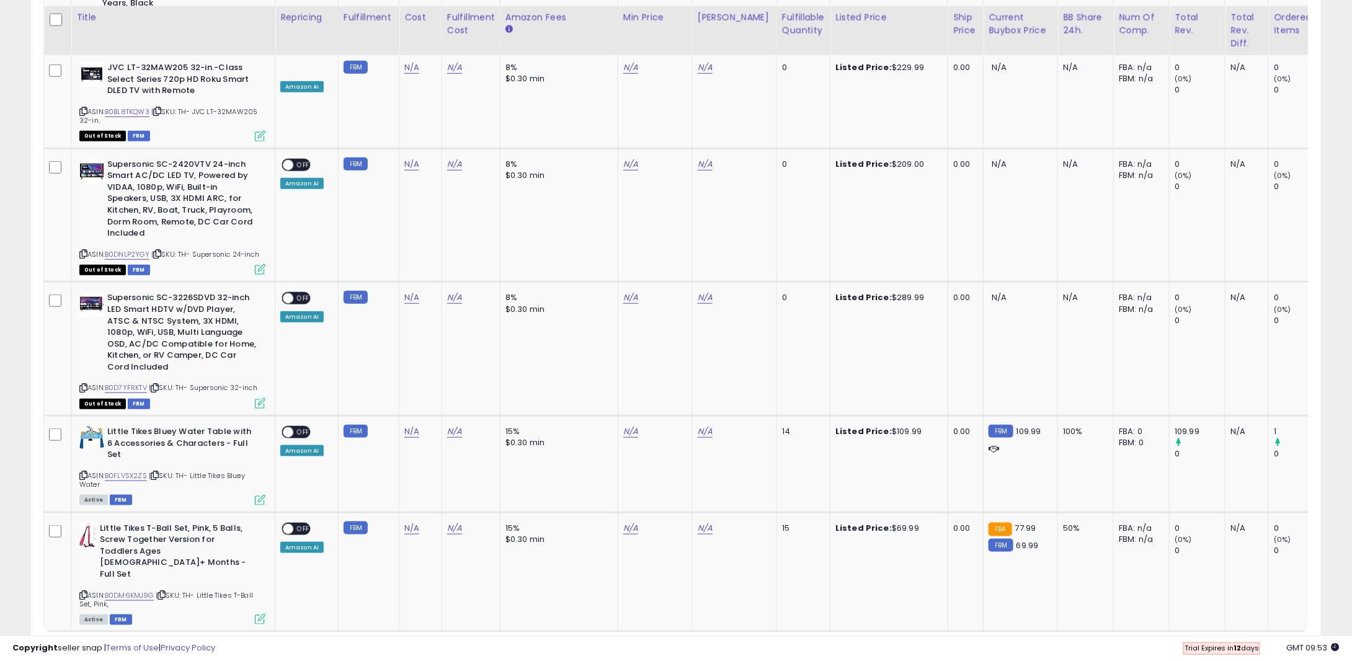
scroll to position [2827, 0]
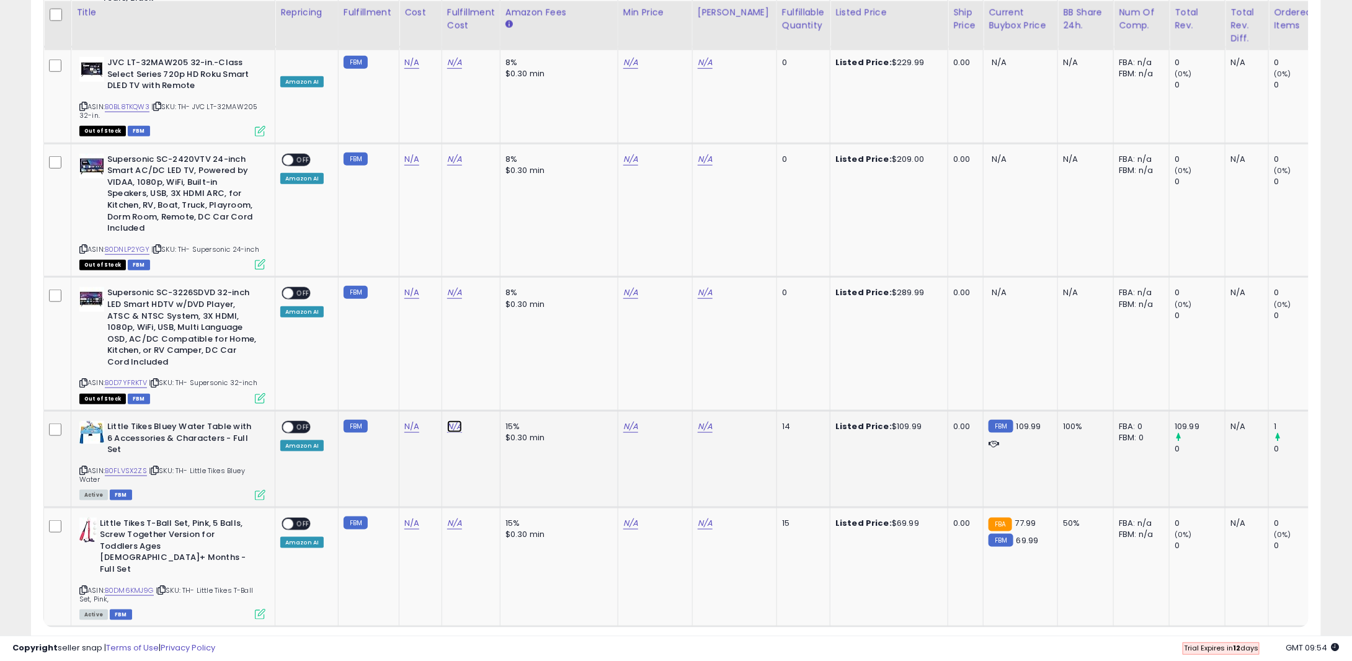
click at [447, 69] on link "N/A" at bounding box center [454, 62] width 15 height 12
type input "**"
click at [489, 348] on icon "submit" at bounding box center [484, 348] width 7 height 7
click at [448, 69] on link "N/A" at bounding box center [454, 62] width 15 height 12
type input "**"
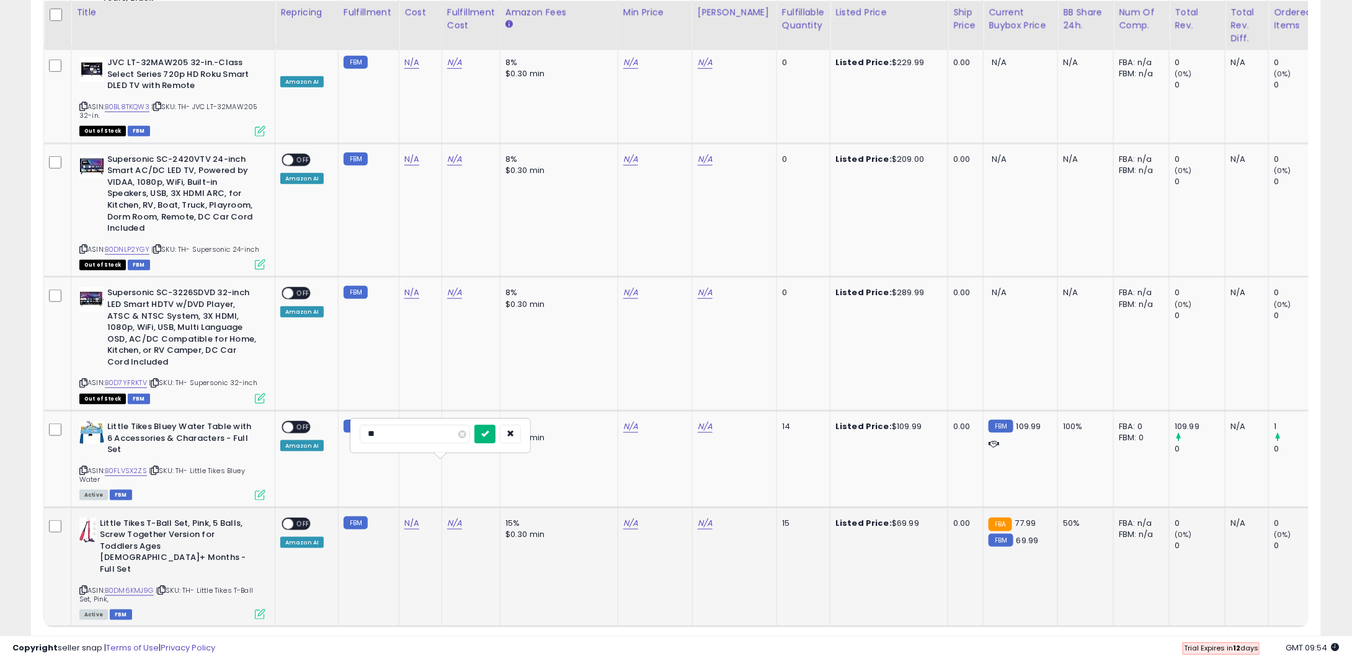
click at [489, 432] on icon "submit" at bounding box center [484, 433] width 7 height 7
click at [407, 69] on link "N/A" at bounding box center [411, 62] width 15 height 12
type input "*****"
click at [454, 437] on button "submit" at bounding box center [442, 434] width 21 height 19
click at [177, 421] on b "Little Tikes Bluey Water Table with 6 Accessories & Characters - Full Set" at bounding box center [182, 440] width 151 height 38
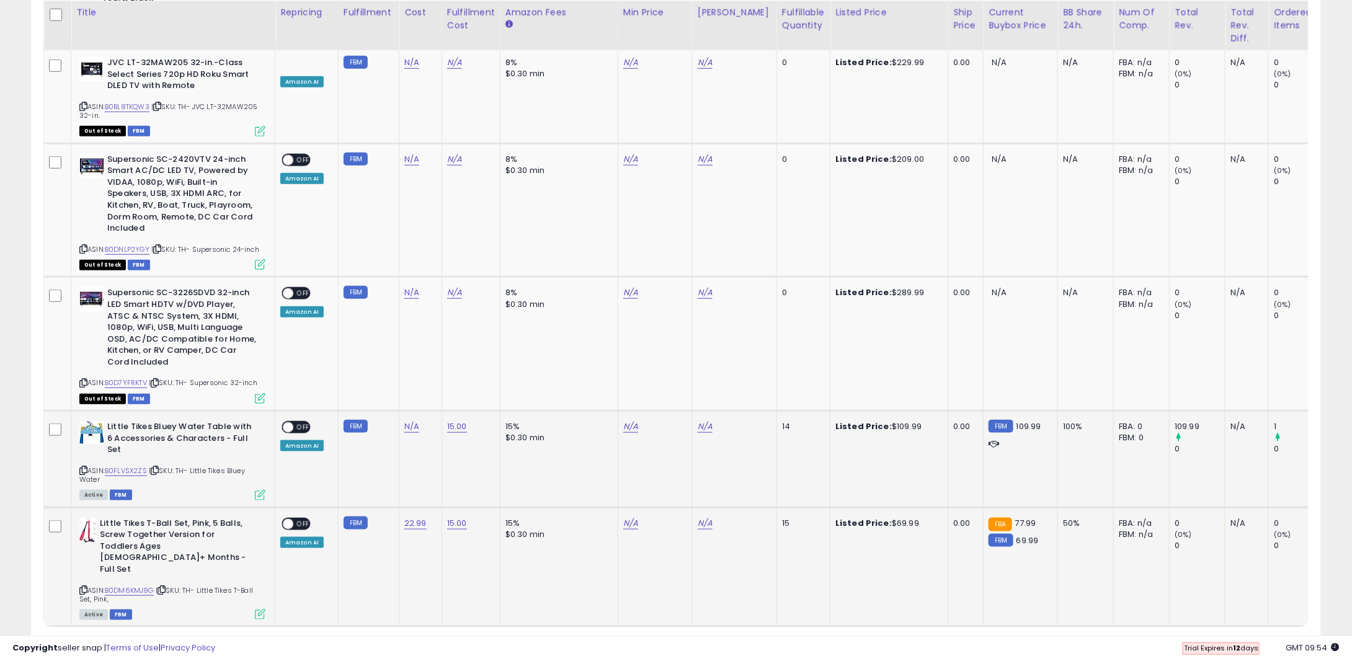
click at [177, 421] on b "Little Tikes Bluey Water Table with 6 Accessories & Characters - Full Set" at bounding box center [182, 440] width 151 height 38
drag, startPoint x: 177, startPoint y: 388, endPoint x: 143, endPoint y: 380, distance: 34.5
click at [143, 421] on b "Little Tikes Bluey Water Table with 6 Accessories & Characters - Full Set" at bounding box center [182, 440] width 151 height 38
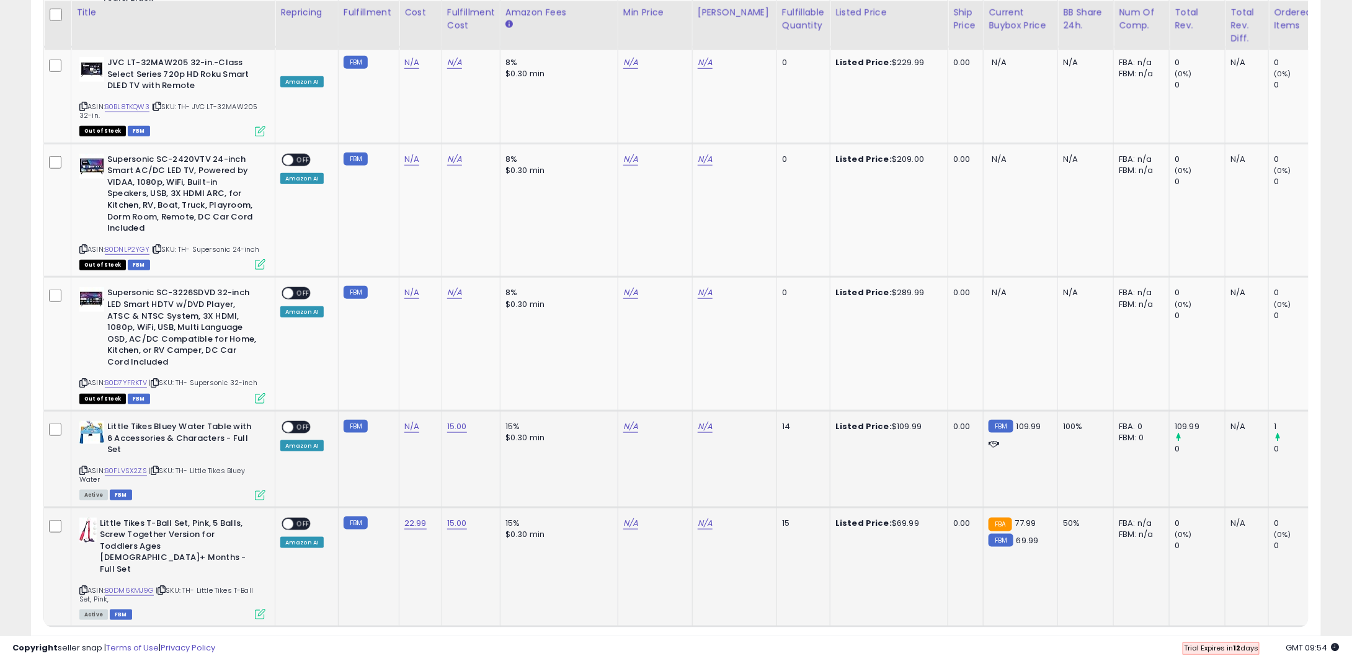
click at [143, 421] on b "Little Tikes Bluey Water Table with 6 Accessories & Characters - Full Set" at bounding box center [182, 440] width 151 height 38
click at [410, 69] on link "N/A" at bounding box center [411, 62] width 15 height 12
type input "*****"
click at [447, 346] on icon "submit" at bounding box center [442, 348] width 7 height 7
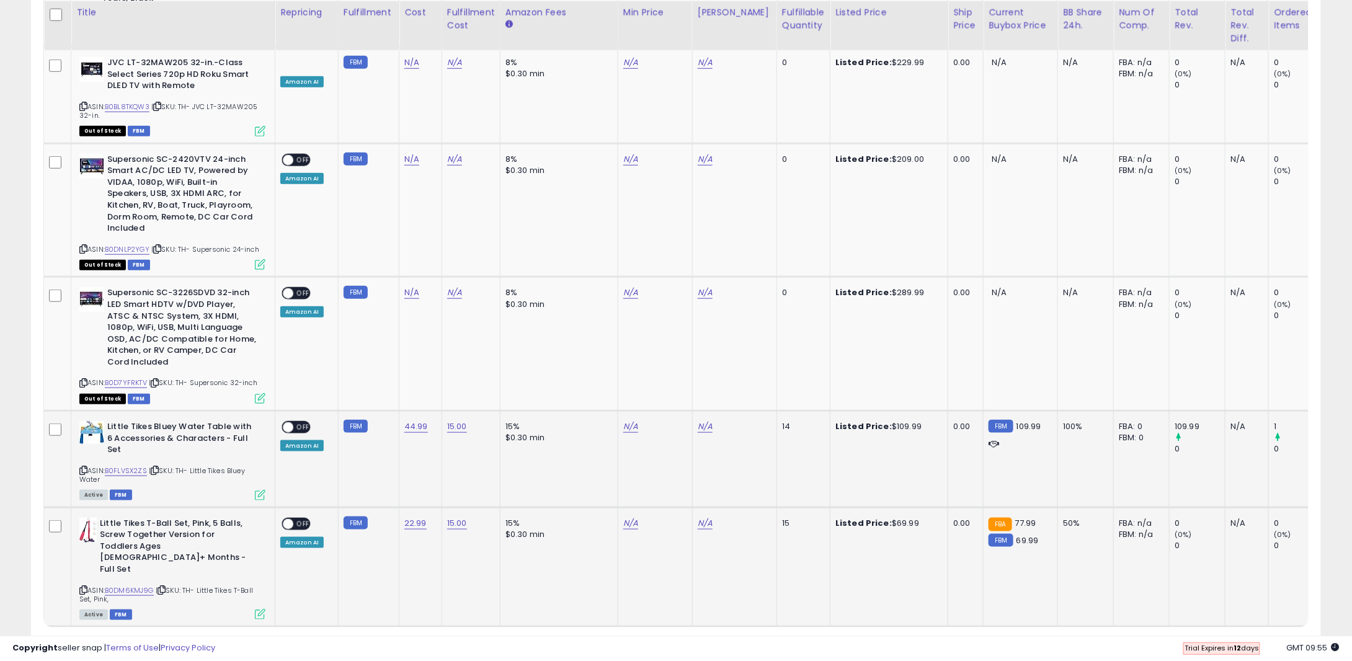
click at [1289, 640] on link "4" at bounding box center [1299, 650] width 20 height 21
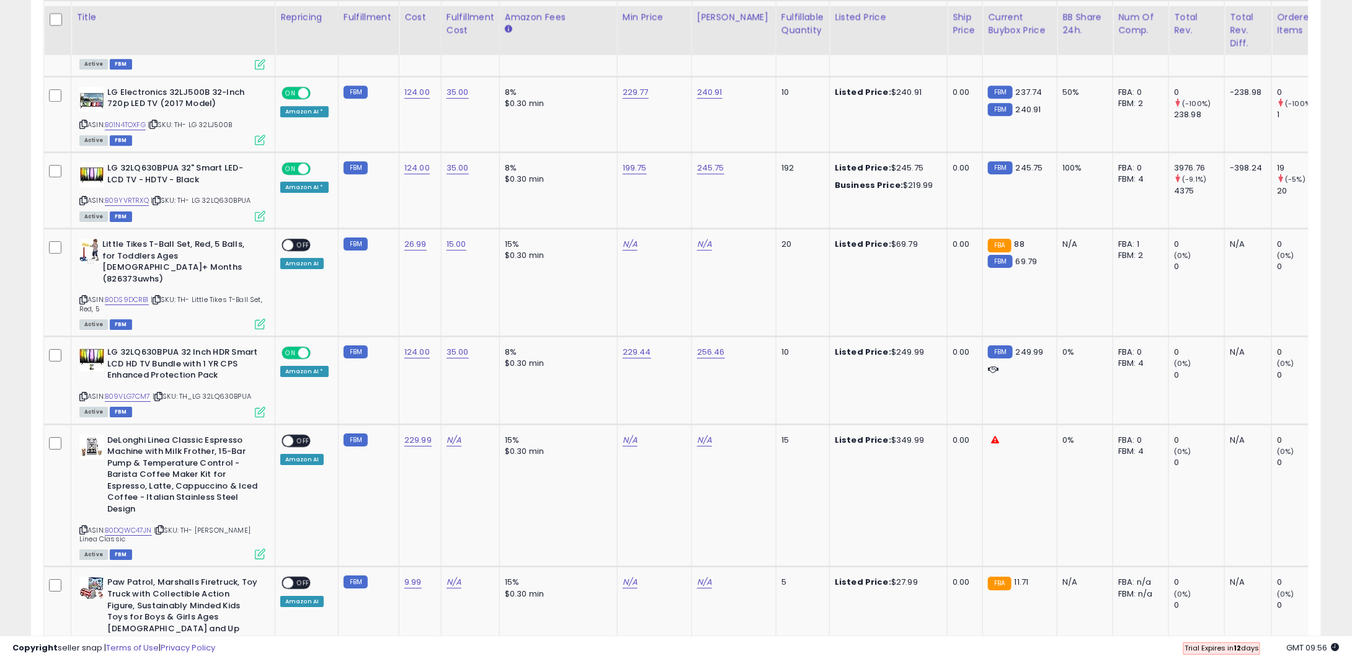
scroll to position [1904, 0]
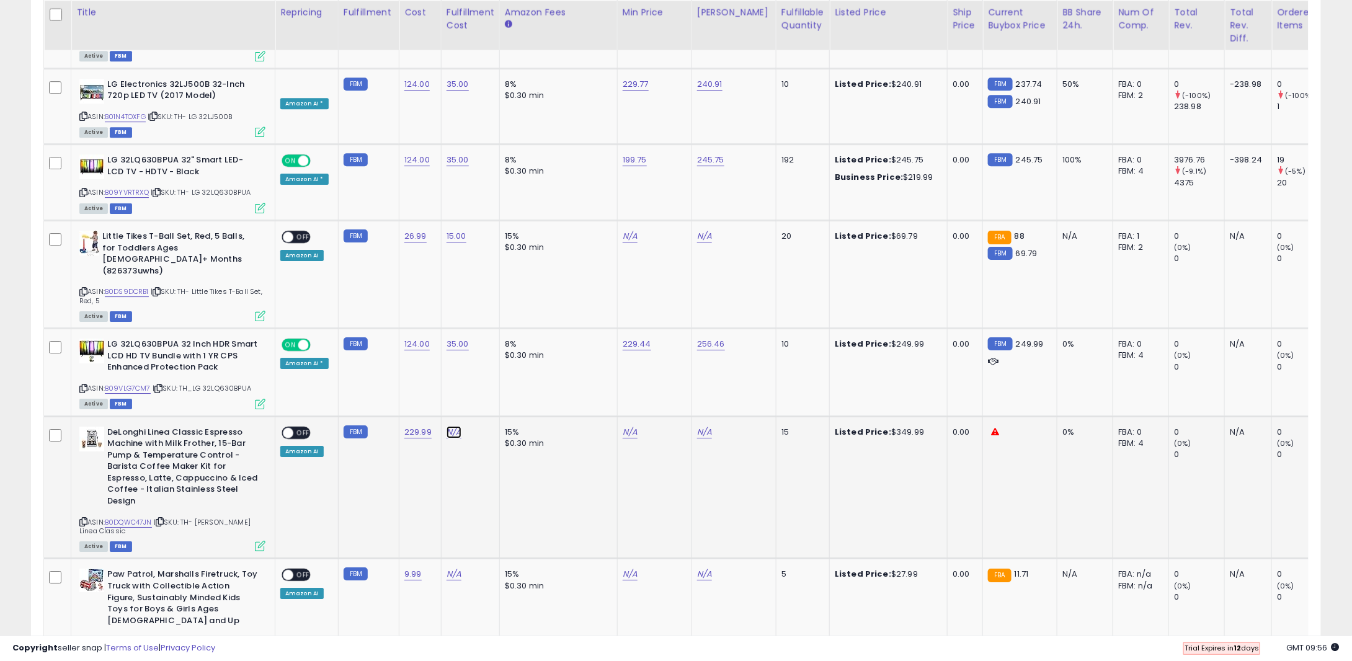
click at [447, 426] on link "N/A" at bounding box center [454, 432] width 15 height 12
type input "**"
click at [488, 352] on icon "submit" at bounding box center [484, 354] width 7 height 7
click at [447, 568] on link "N/A" at bounding box center [454, 574] width 15 height 12
click at [459, 489] on input "*" at bounding box center [414, 497] width 110 height 19
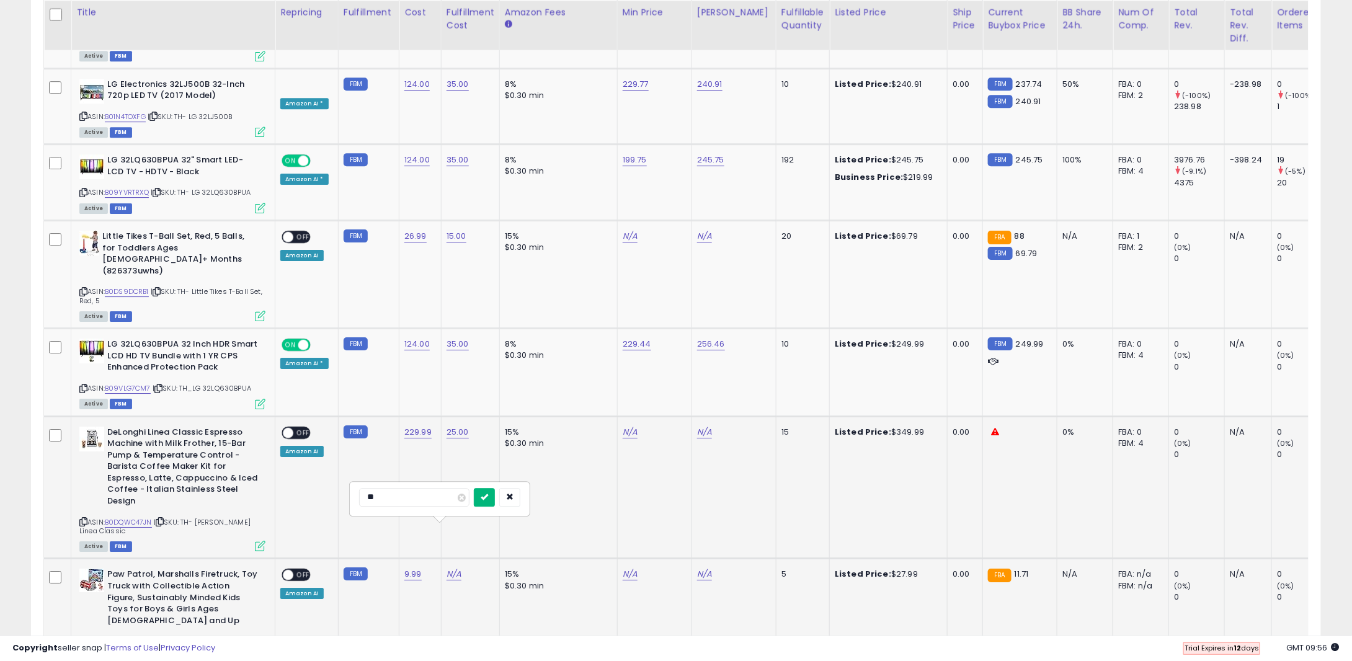
type input "*"
type input "**"
click at [495, 493] on button "submit" at bounding box center [484, 497] width 21 height 19
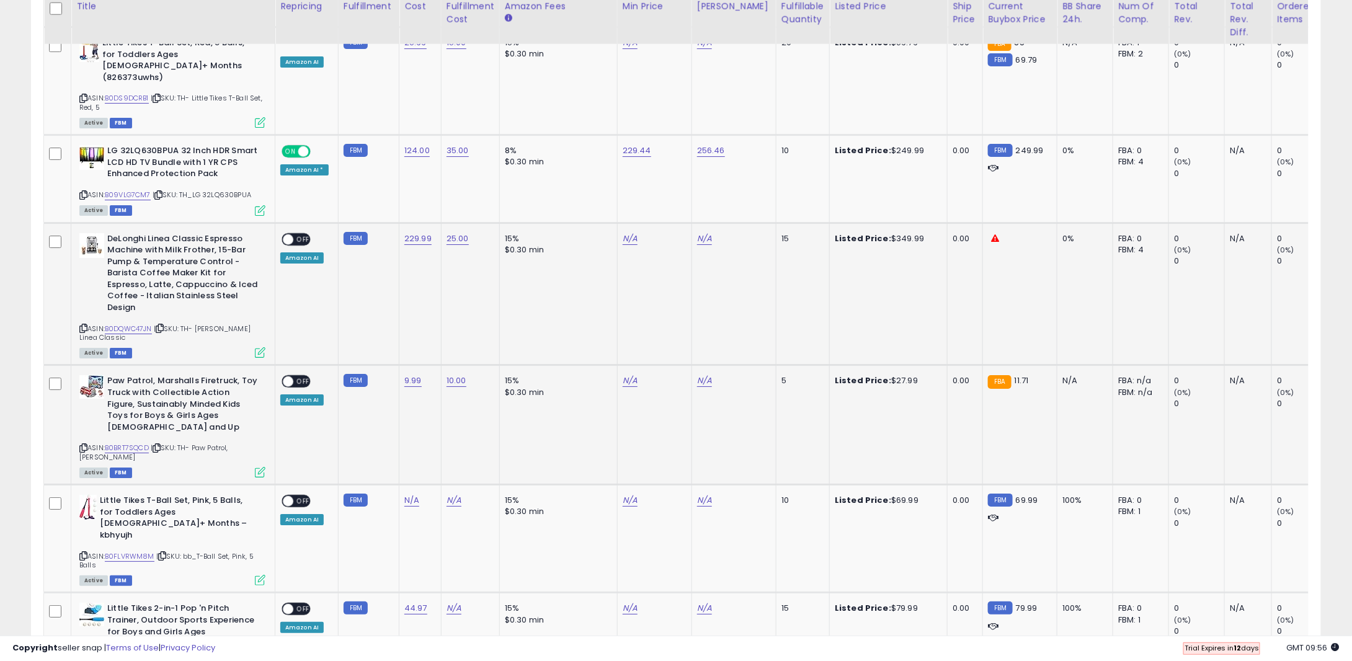
scroll to position [2104, 0]
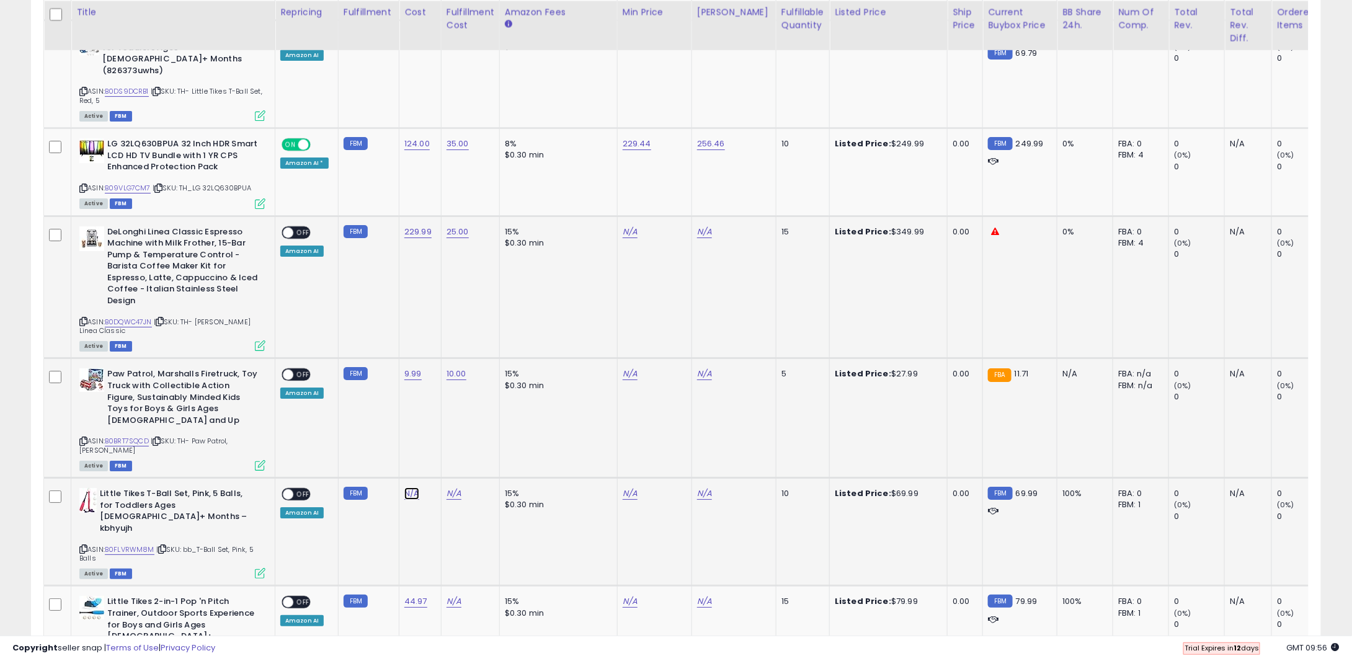
click at [409, 488] on link "N/A" at bounding box center [411, 494] width 15 height 12
click at [138, 488] on b "Little Tikes T-Ball Set, Pink, 5 Balls, for Toddlers Ages [DEMOGRAPHIC_DATA]+ M…" at bounding box center [175, 512] width 151 height 49
click at [331, 407] on input "*****" at bounding box center [373, 406] width 110 height 21
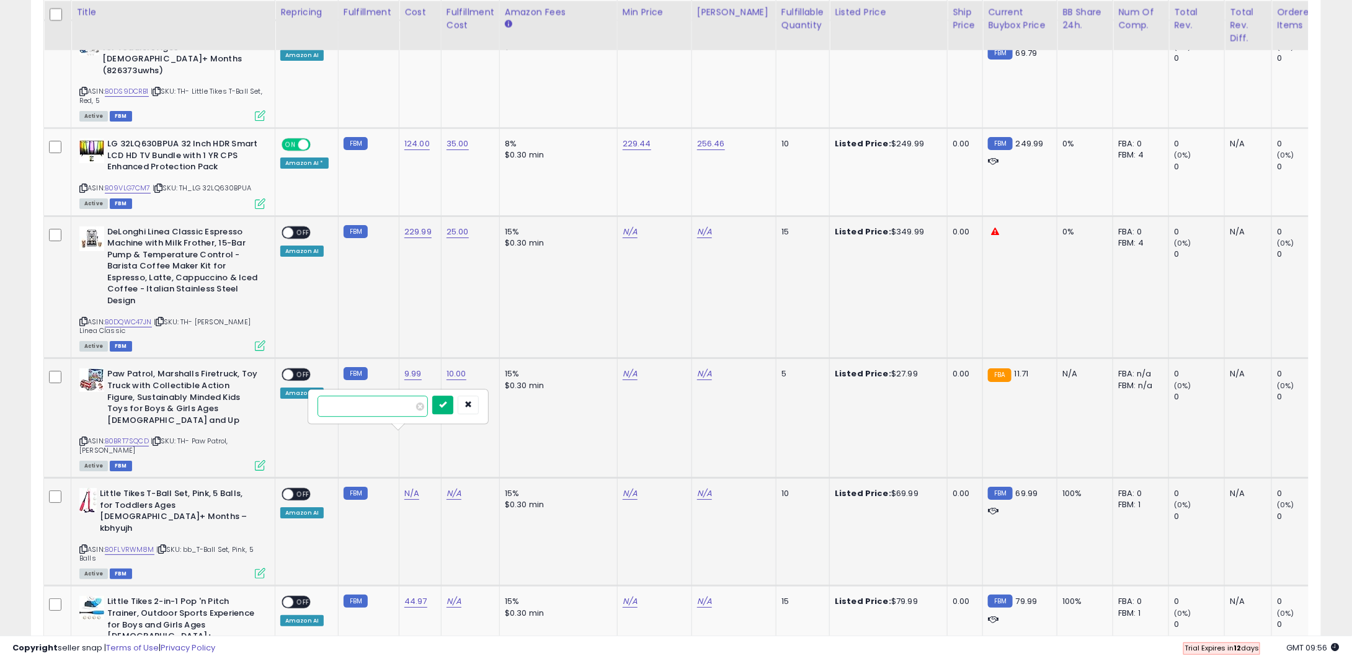
type input "*****"
click at [452, 401] on button "submit" at bounding box center [442, 405] width 21 height 19
click at [445, 478] on td "N/A" at bounding box center [470, 532] width 58 height 108
click at [447, 488] on link "N/A" at bounding box center [454, 494] width 15 height 12
type input "**"
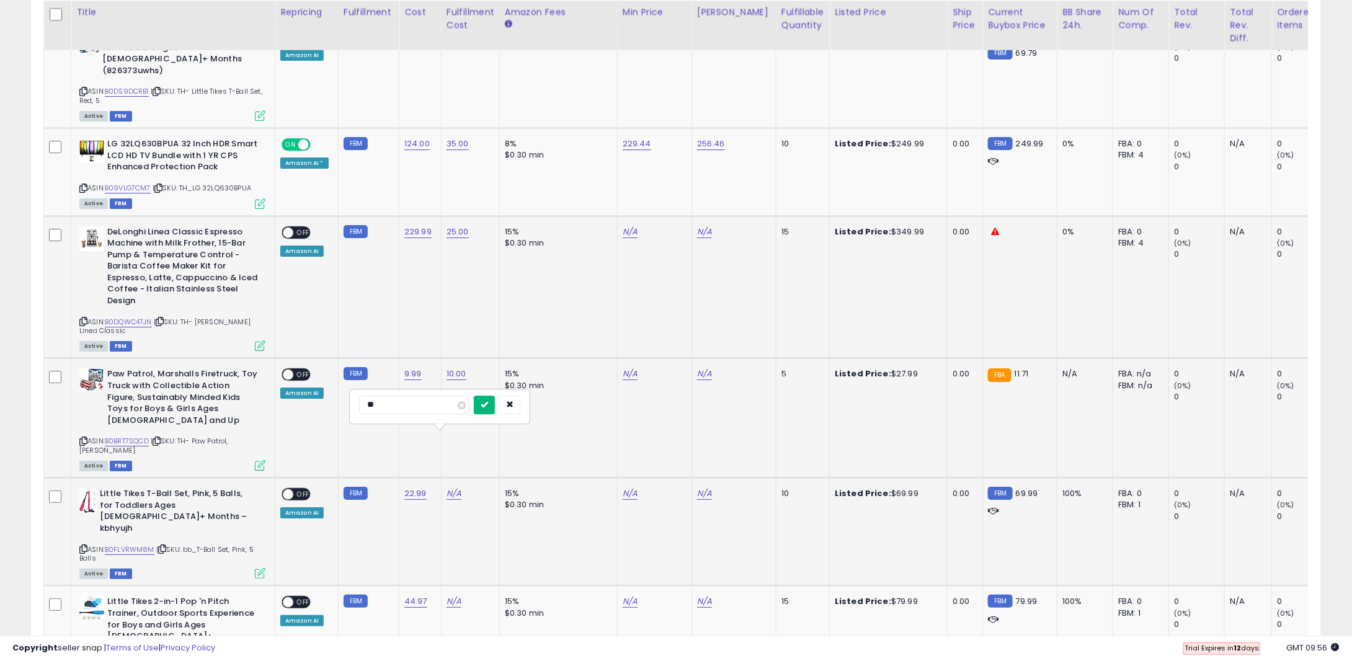
click at [495, 403] on button "submit" at bounding box center [484, 405] width 21 height 19
click at [447, 596] on link "N/A" at bounding box center [454, 602] width 15 height 12
type input "**"
click at [495, 501] on button "submit" at bounding box center [484, 501] width 21 height 19
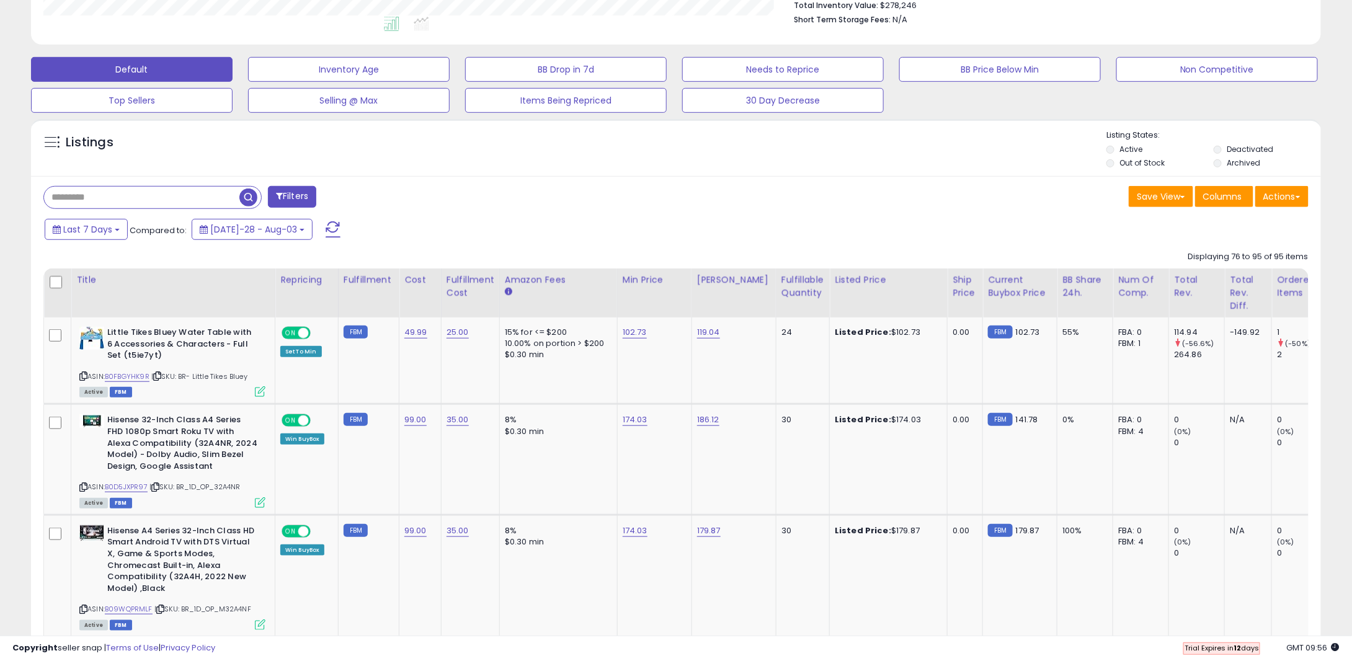
scroll to position [0, 0]
